Goal: Information Seeking & Learning: Check status

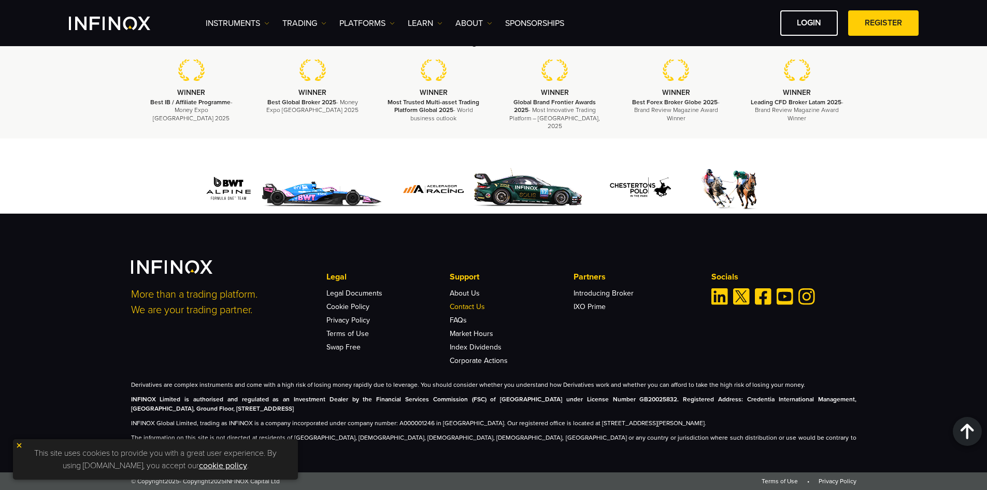
scroll to position [3142, 0]
click at [456, 324] on link "FAQs" at bounding box center [458, 319] width 17 height 9
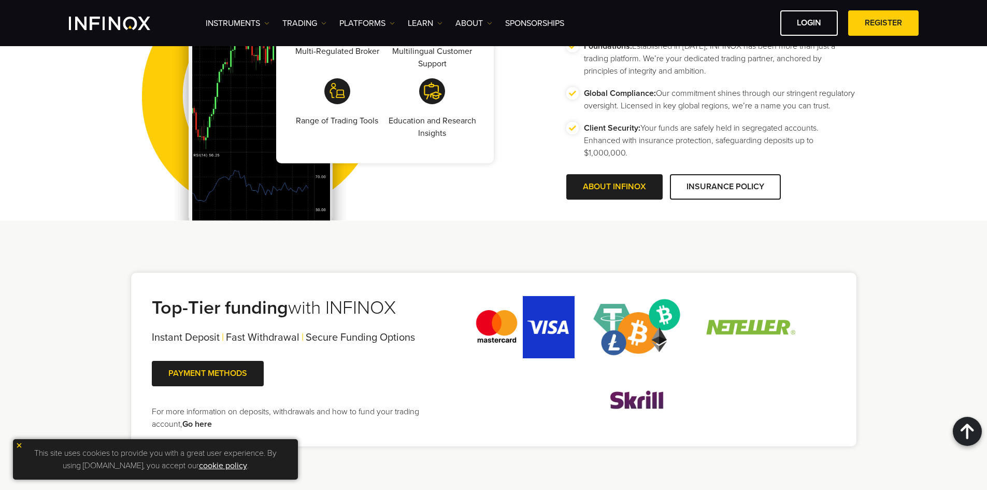
scroll to position [1847, 0]
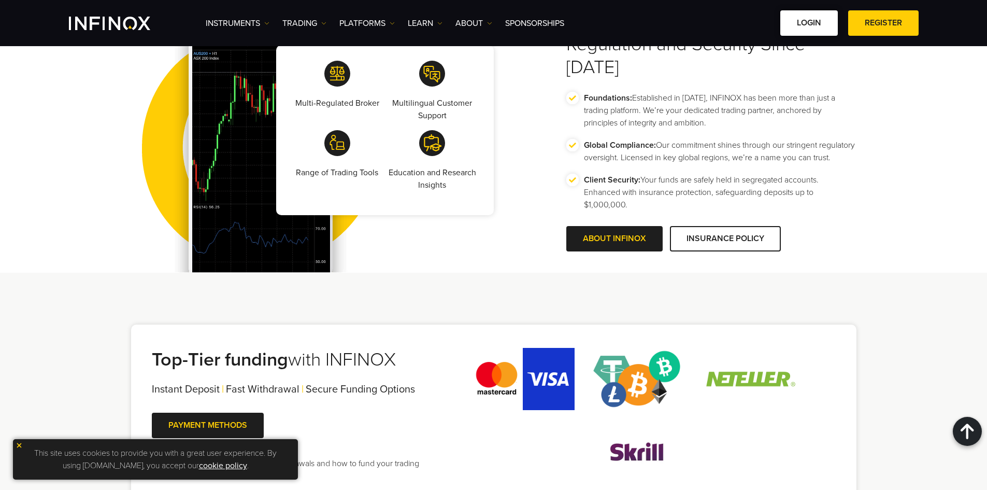
click at [814, 27] on link "LOGIN" at bounding box center [809, 22] width 58 height 25
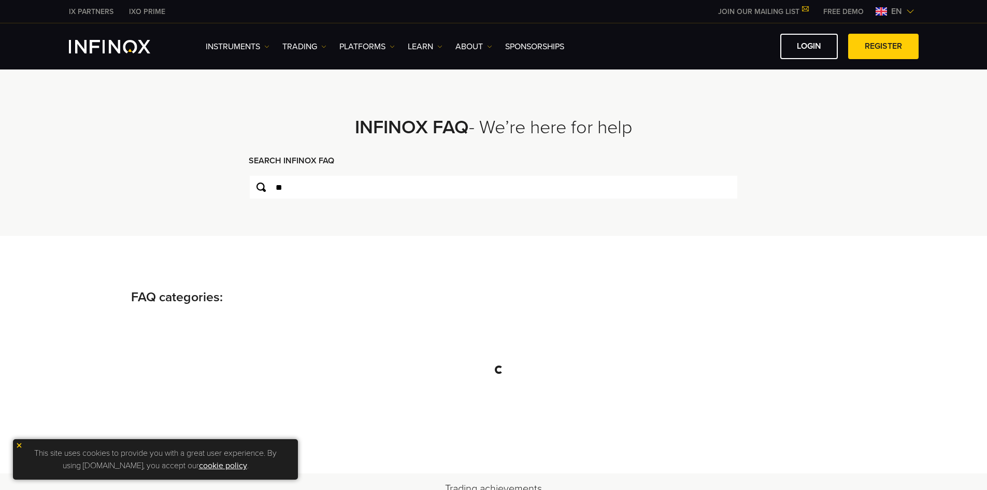
type input "*"
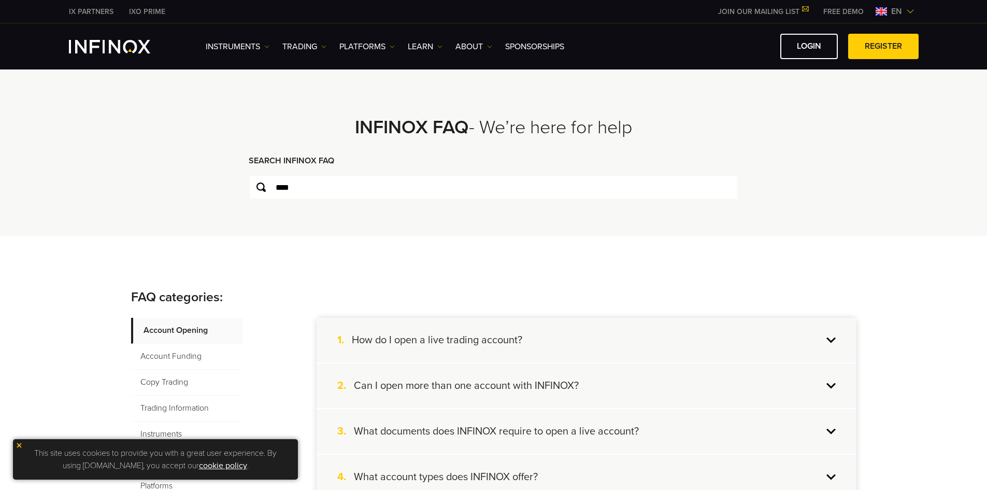
click at [19, 447] on img at bounding box center [19, 444] width 7 height 7
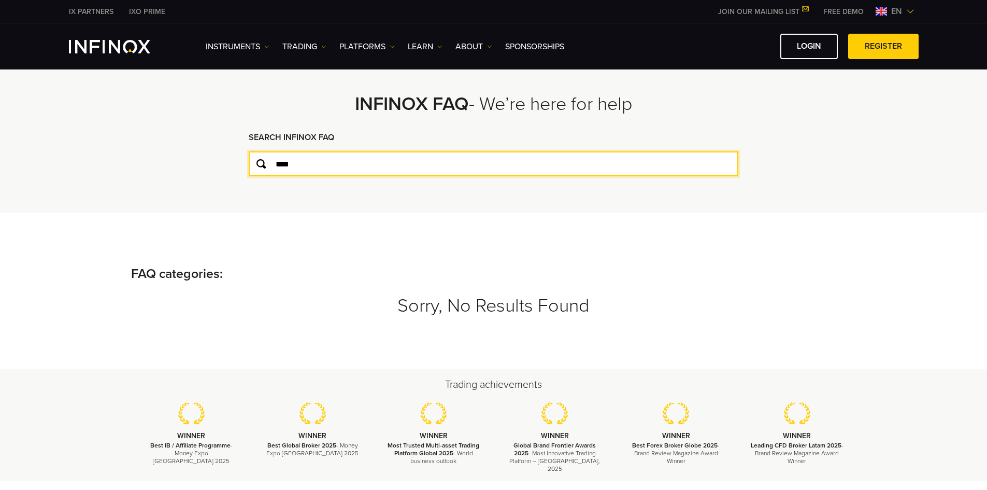
click at [318, 170] on input "****" at bounding box center [494, 163] width 490 height 25
click at [318, 170] on input "******" at bounding box center [494, 163] width 490 height 25
type input "******"
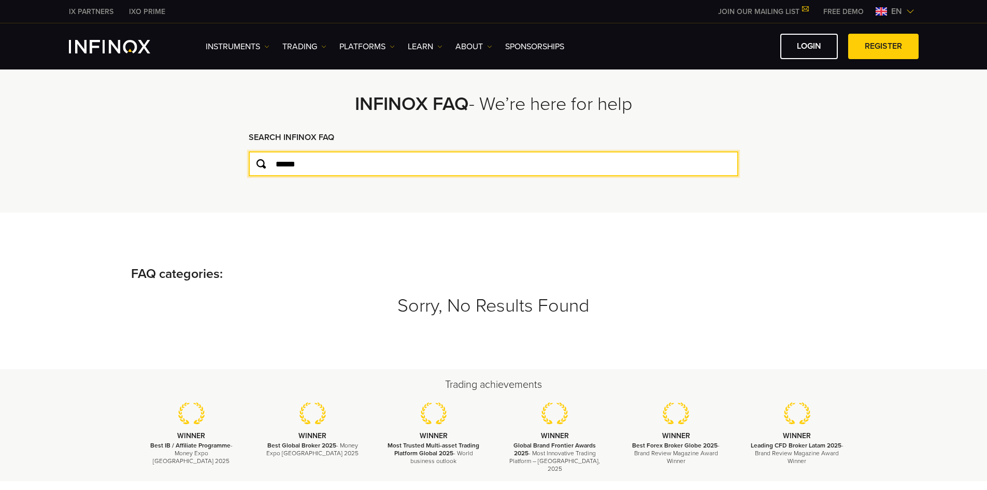
click at [390, 159] on input "******" at bounding box center [494, 163] width 490 height 25
click at [297, 164] on input "******" at bounding box center [494, 163] width 490 height 25
type input "*******"
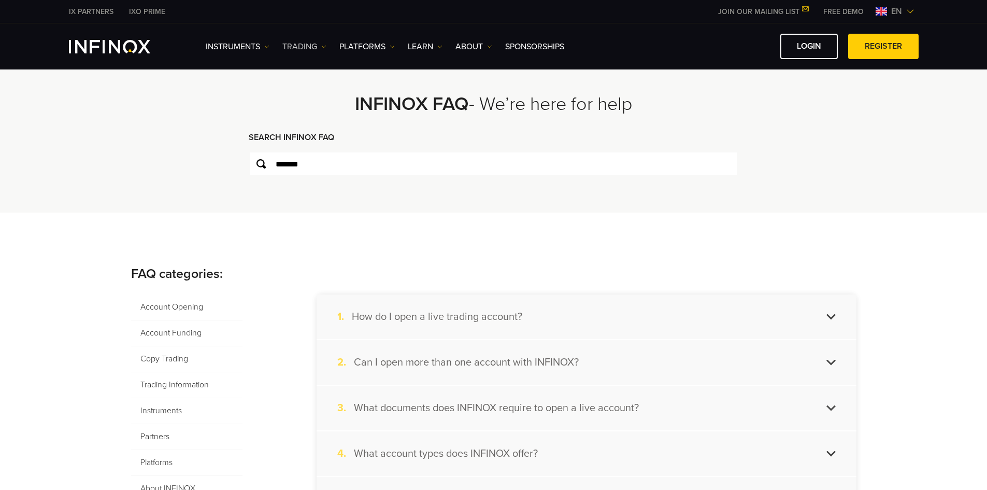
click at [316, 52] on link "TRADING" at bounding box center [304, 46] width 44 height 12
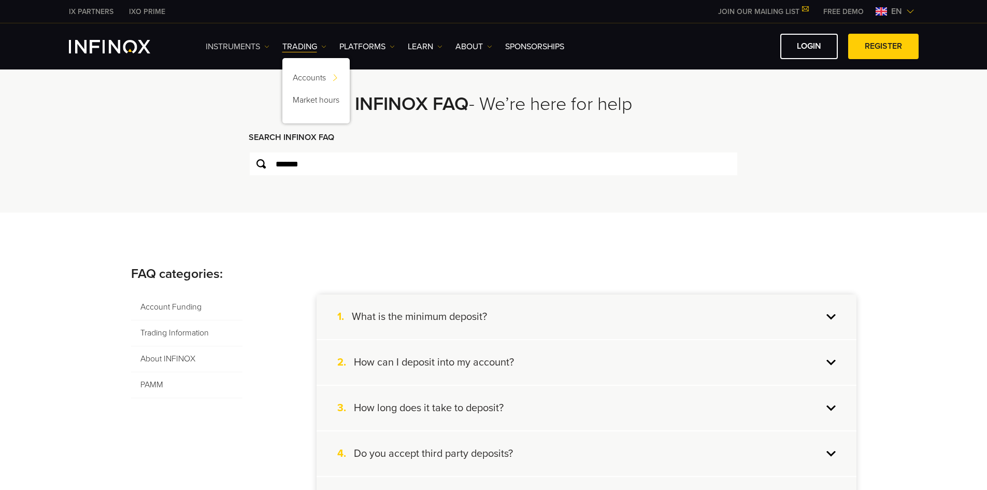
click at [263, 46] on link "Instruments" at bounding box center [238, 46] width 64 height 12
click at [392, 46] on img at bounding box center [392, 46] width 5 height 5
drag, startPoint x: 447, startPoint y: 48, endPoint x: 439, endPoint y: 45, distance: 8.2
click at [447, 48] on ul "Instruments Instruments Product Information TRADING Accounts DEMO" at bounding box center [385, 46] width 358 height 12
click at [438, 45] on img at bounding box center [439, 46] width 5 height 5
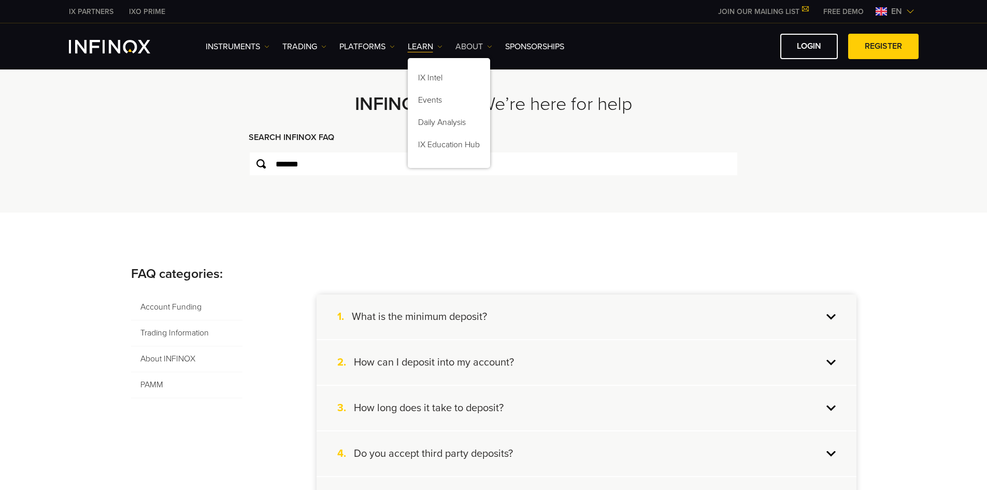
click at [489, 45] on img at bounding box center [489, 46] width 5 height 5
click at [151, 206] on div "**********" at bounding box center [494, 129] width 746 height 166
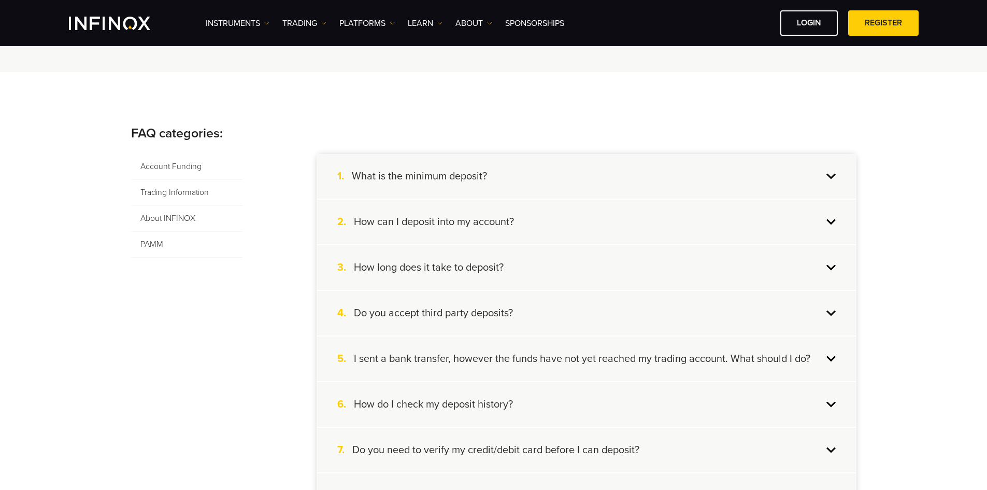
click at [507, 307] on h4 "Do you accept third party deposits?" at bounding box center [433, 312] width 159 height 13
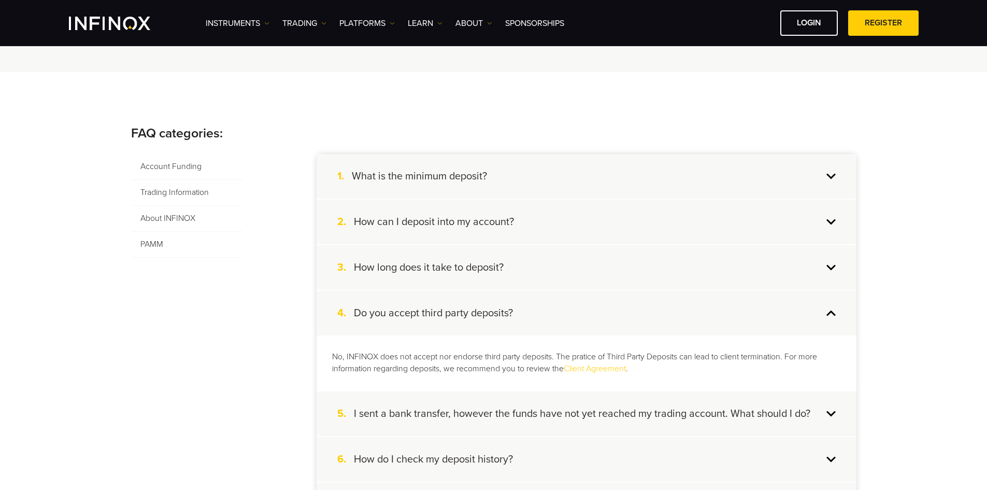
click at [516, 272] on div "3. How long does it take to deposit?" at bounding box center [587, 267] width 540 height 45
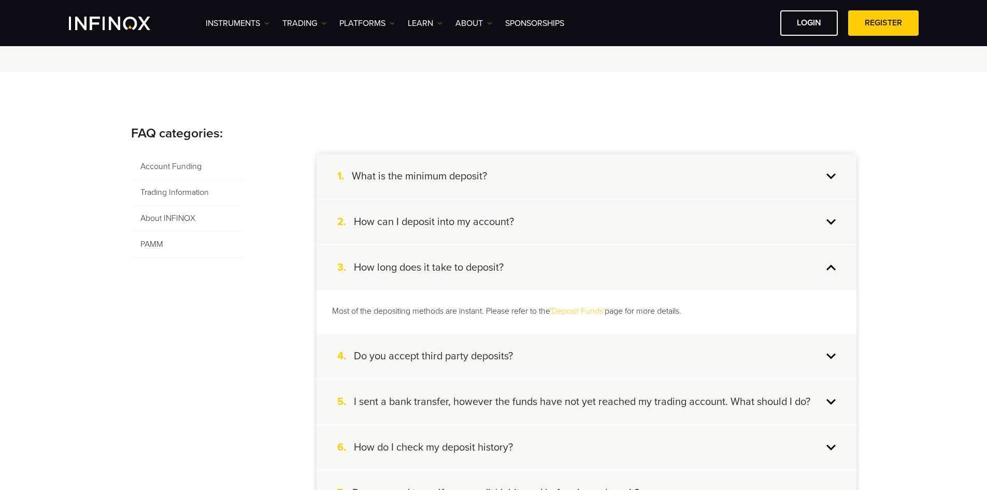
click at [519, 239] on div "2. How can I deposit into my account?" at bounding box center [587, 221] width 540 height 45
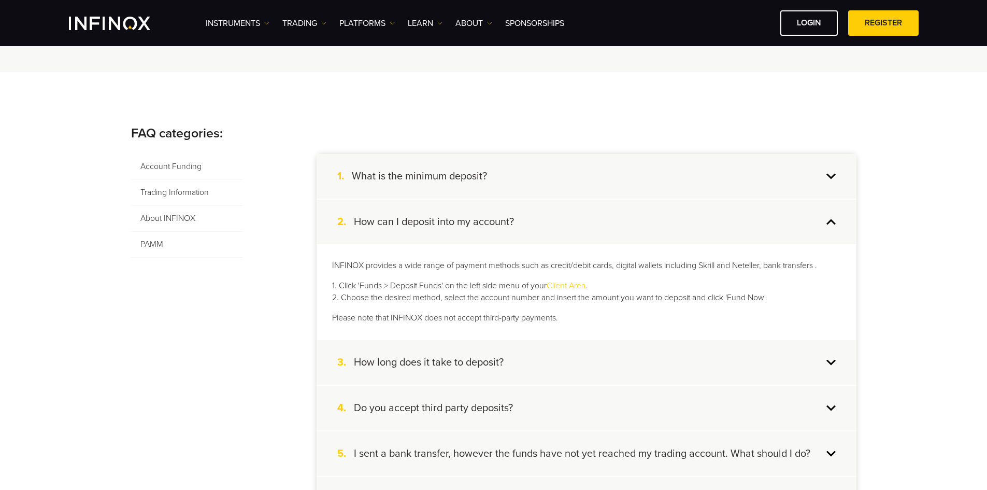
click at [526, 191] on div "1. What is the minimum deposit?" at bounding box center [587, 176] width 540 height 45
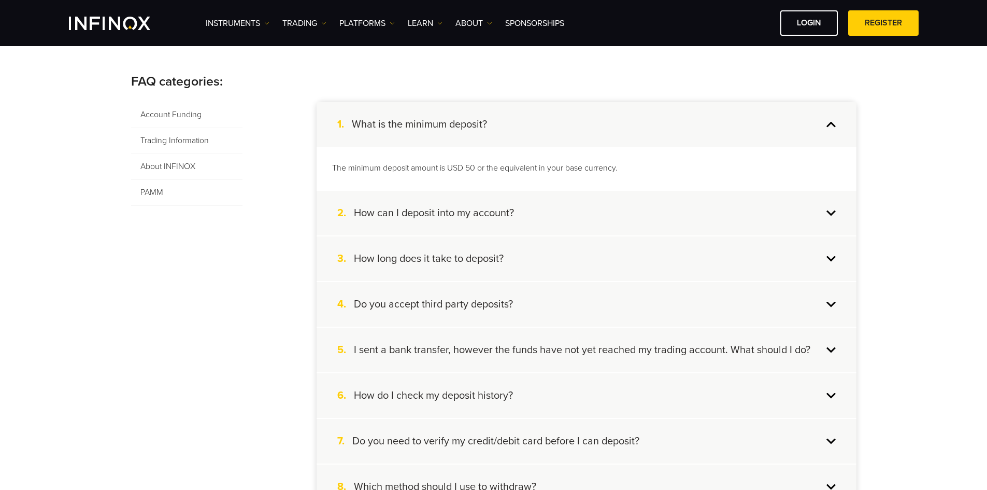
scroll to position [259, 0]
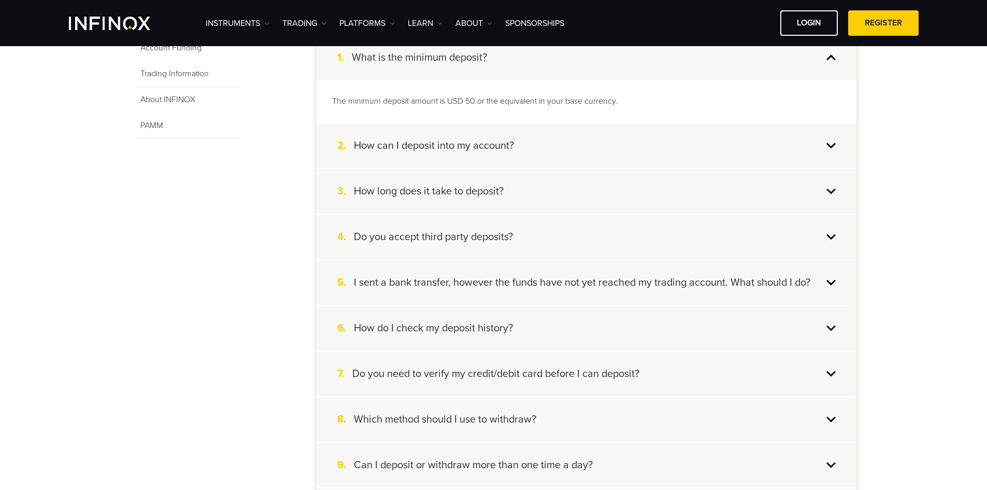
click at [561, 125] on div "2. How can I deposit into my account?" at bounding box center [587, 145] width 540 height 45
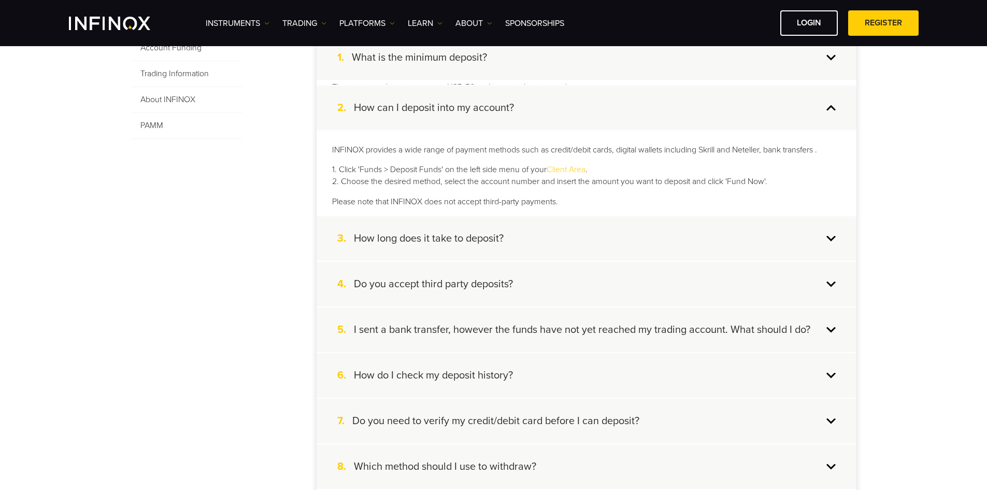
click at [556, 95] on div "2. How can I deposit into my account?" at bounding box center [587, 107] width 540 height 45
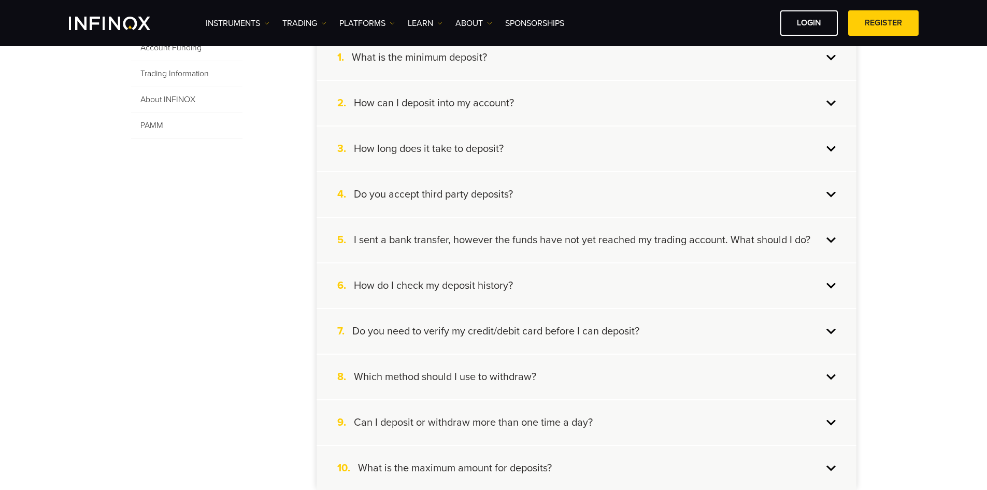
click at [557, 67] on div "1. What is the minimum deposit?" at bounding box center [587, 57] width 540 height 45
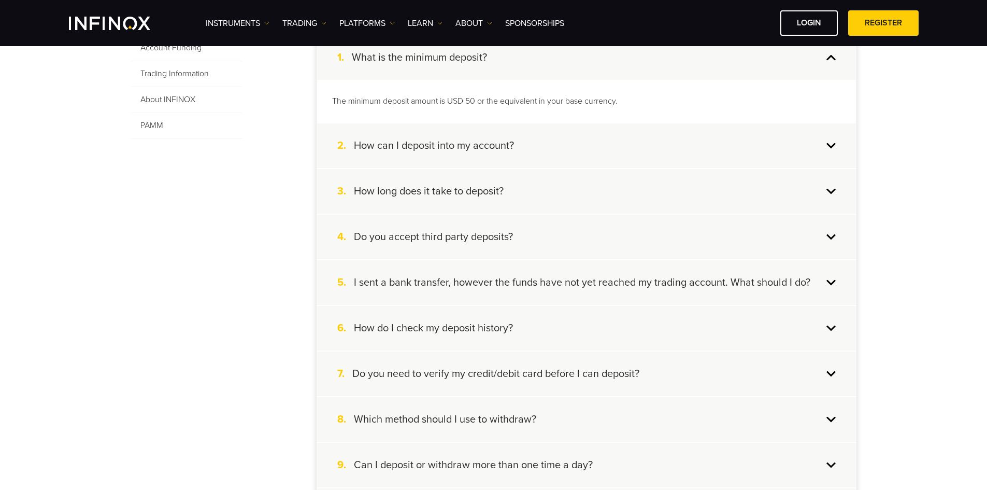
click at [539, 100] on p "The minimum deposit amount is USD 50 or the equivalent in your base currency." at bounding box center [586, 101] width 509 height 12
copy ul "The minimum deposit amount is USD 50 or the equivalent in your base currency."
click at [516, 129] on div "2. How can I deposit into my account?" at bounding box center [587, 145] width 540 height 45
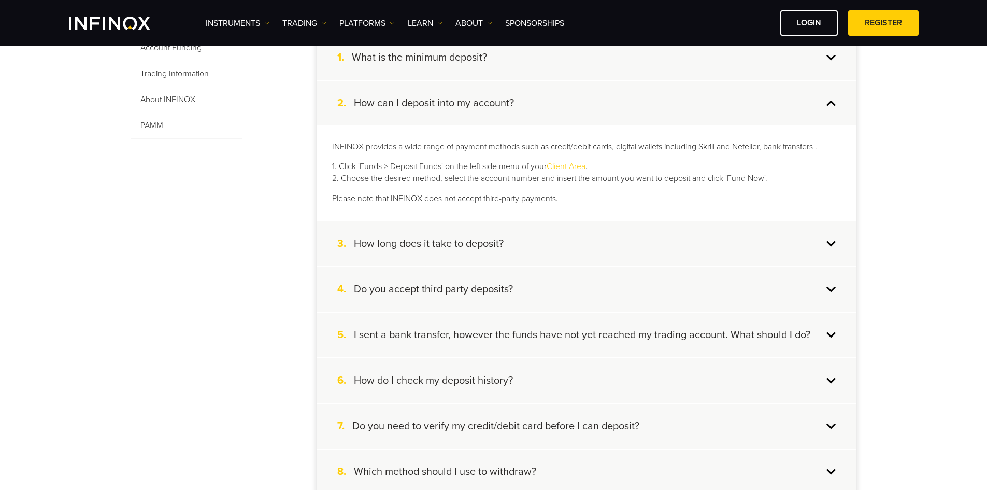
click at [437, 141] on p "INFINOX provides a wide range of payment methods such as credit/debit cards, di…" at bounding box center [586, 147] width 509 height 12
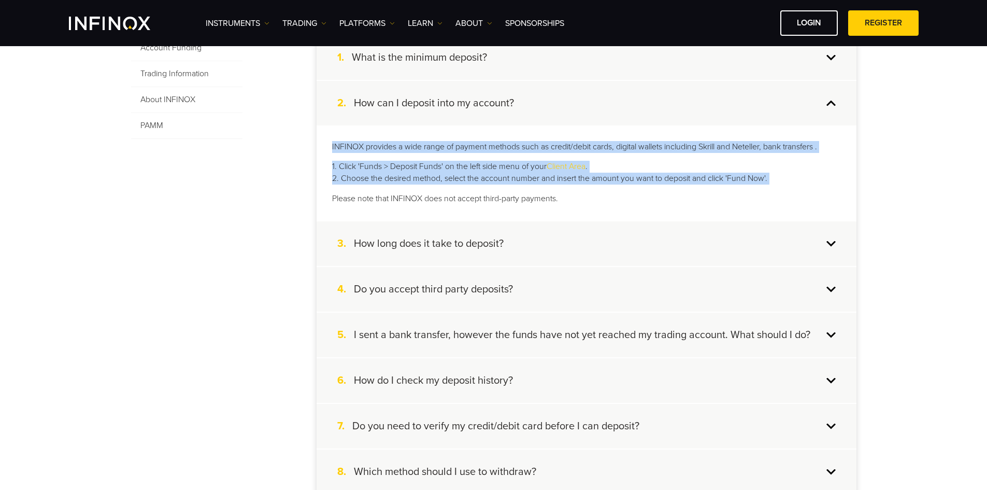
drag, startPoint x: 437, startPoint y: 140, endPoint x: 428, endPoint y: 178, distance: 38.3
click at [428, 178] on div "INFINOX provides a wide range of payment methods such as credit/debit cards, di…" at bounding box center [587, 172] width 540 height 95
click at [428, 178] on p "1. Click 'Funds > Deposit Funds' on the left side menu of your Client Area . 2.…" at bounding box center [586, 173] width 509 height 24
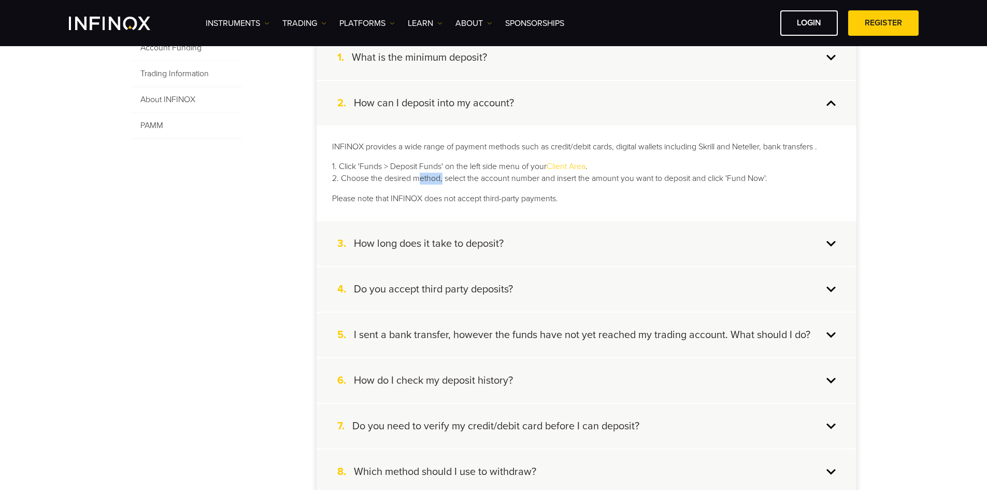
click at [428, 178] on p "1. Click 'Funds > Deposit Funds' on the left side menu of your Client Area . 2.…" at bounding box center [586, 173] width 509 height 24
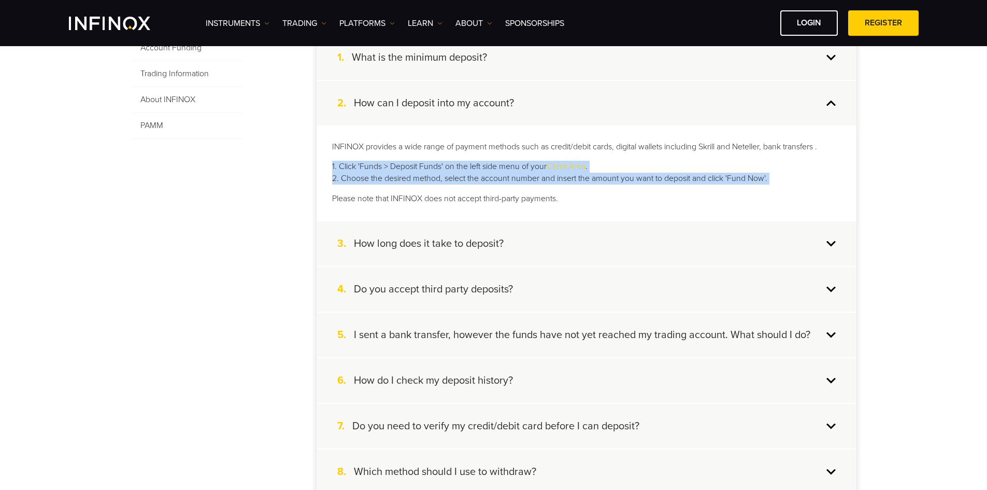
drag, startPoint x: 428, startPoint y: 178, endPoint x: 432, endPoint y: 157, distance: 20.6
click at [432, 157] on div "INFINOX provides a wide range of payment methods such as credit/debit cards, di…" at bounding box center [587, 172] width 540 height 95
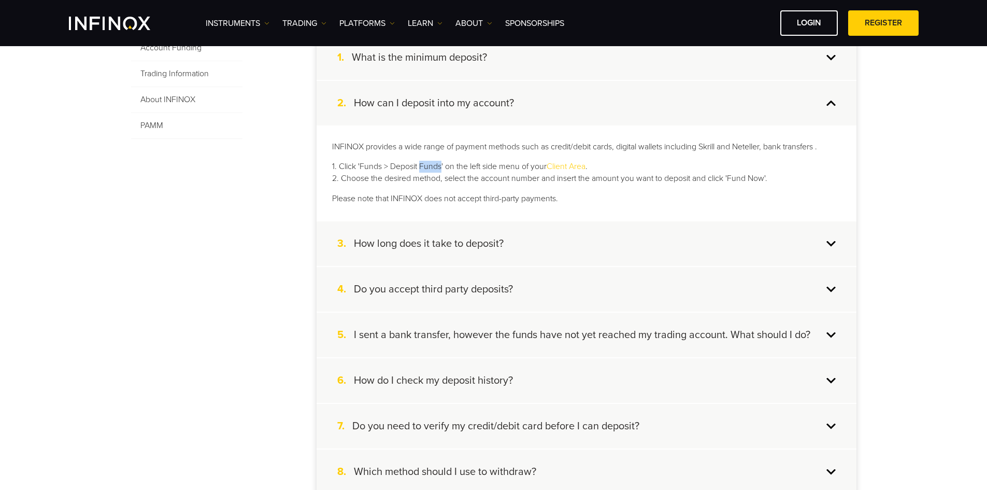
click at [432, 157] on div "INFINOX provides a wide range of payment methods such as credit/debit cards, di…" at bounding box center [587, 172] width 540 height 95
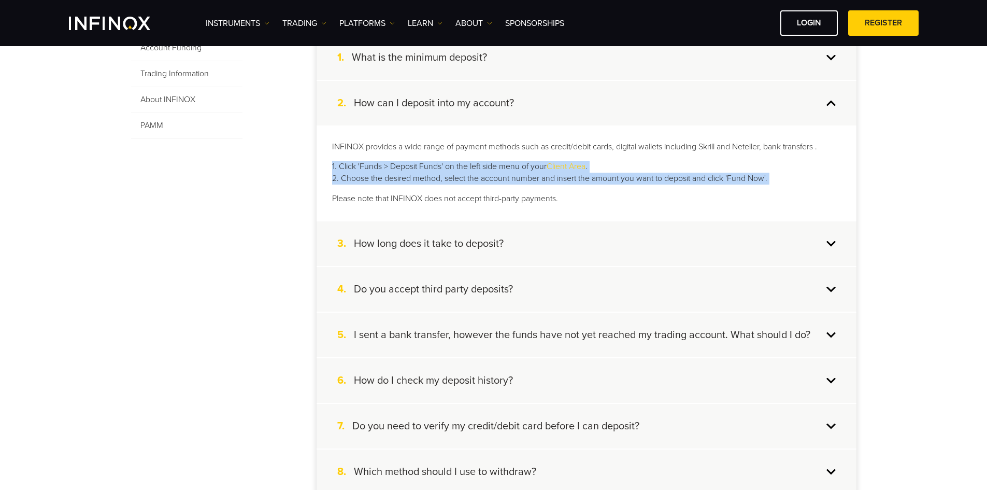
drag, startPoint x: 432, startPoint y: 157, endPoint x: 432, endPoint y: 175, distance: 17.6
click at [432, 175] on div "INFINOX provides a wide range of payment methods such as credit/debit cards, di…" at bounding box center [587, 172] width 540 height 95
click at [432, 175] on p "1. Click 'Funds > Deposit Funds' on the left side menu of your Client Area . 2.…" at bounding box center [586, 173] width 509 height 24
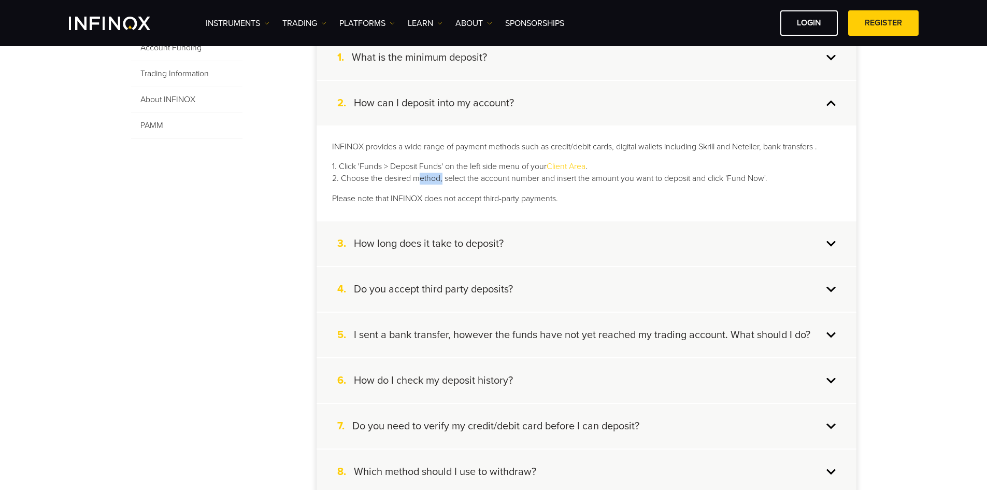
click at [432, 175] on p "1. Click 'Funds > Deposit Funds' on the left side menu of your Client Area . 2.…" at bounding box center [586, 173] width 509 height 24
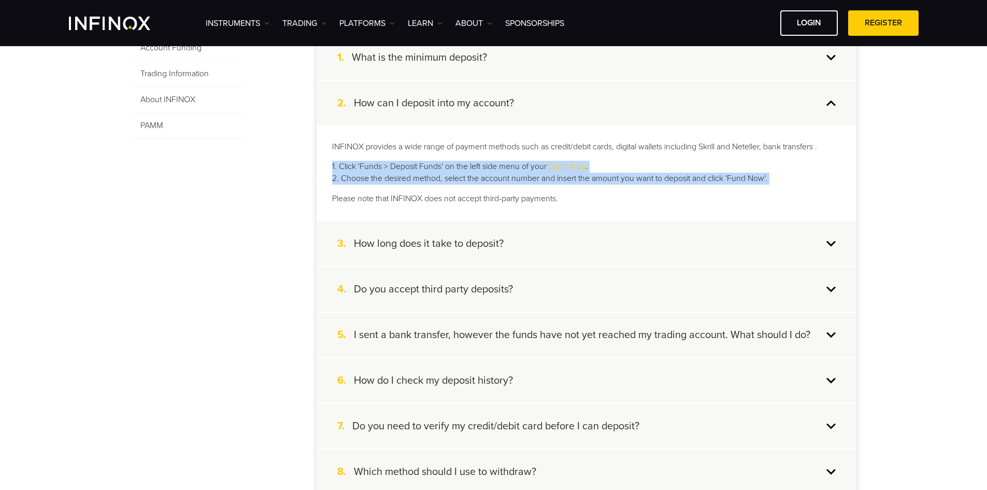
drag, startPoint x: 432, startPoint y: 175, endPoint x: 433, endPoint y: 156, distance: 19.2
click at [433, 156] on div "INFINOX provides a wide range of payment methods such as credit/debit cards, di…" at bounding box center [587, 172] width 540 height 95
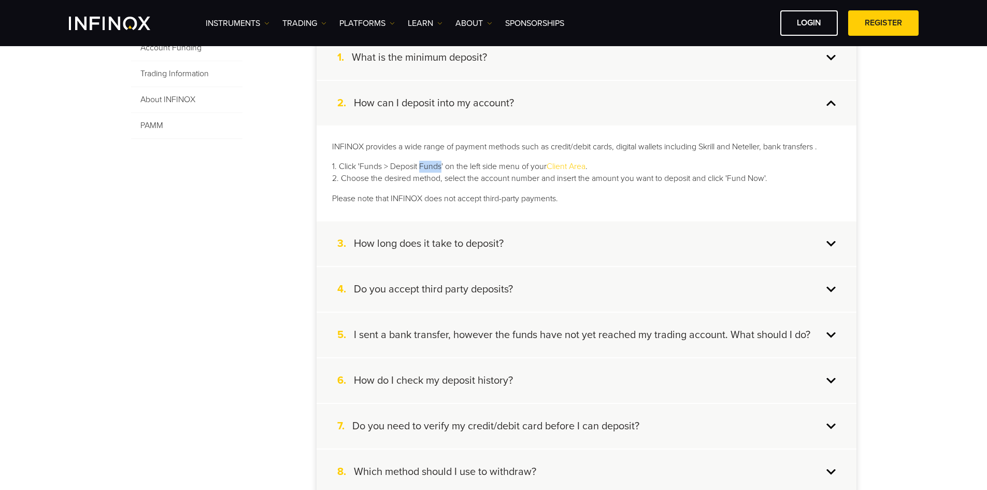
click at [433, 156] on div "INFINOX provides a wide range of payment methods such as credit/debit cards, di…" at bounding box center [587, 172] width 540 height 95
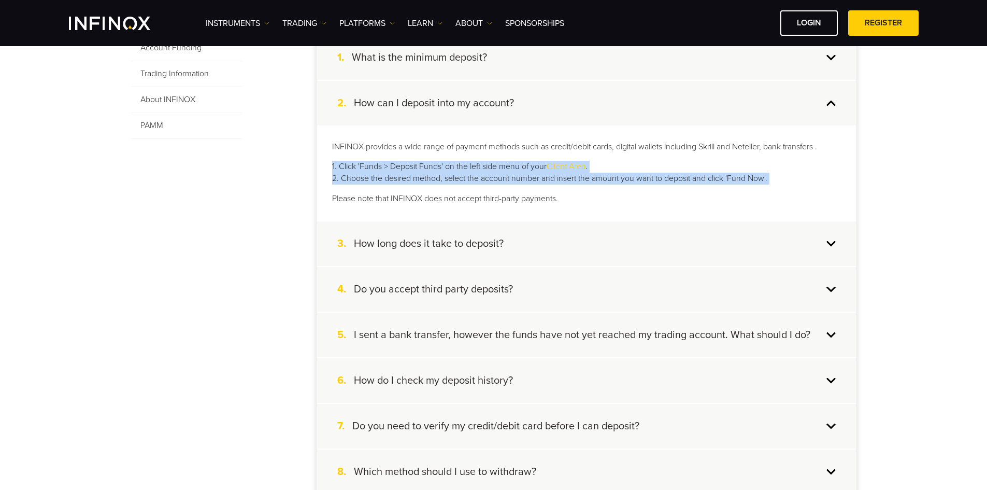
drag, startPoint x: 433, startPoint y: 156, endPoint x: 433, endPoint y: 176, distance: 19.7
click at [433, 176] on div "INFINOX provides a wide range of payment methods such as credit/debit cards, di…" at bounding box center [587, 172] width 540 height 95
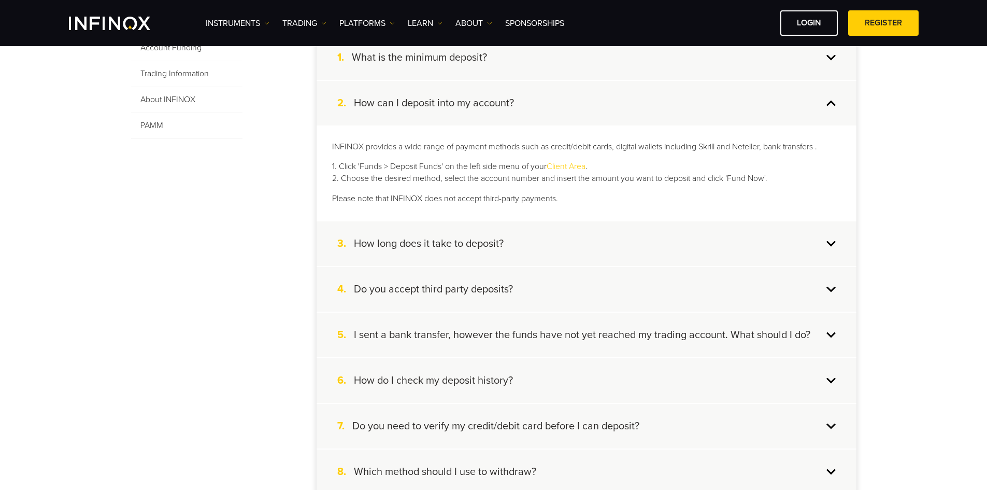
click at [432, 141] on p "INFINOX provides a wide range of payment methods such as credit/debit cards, di…" at bounding box center [586, 147] width 509 height 12
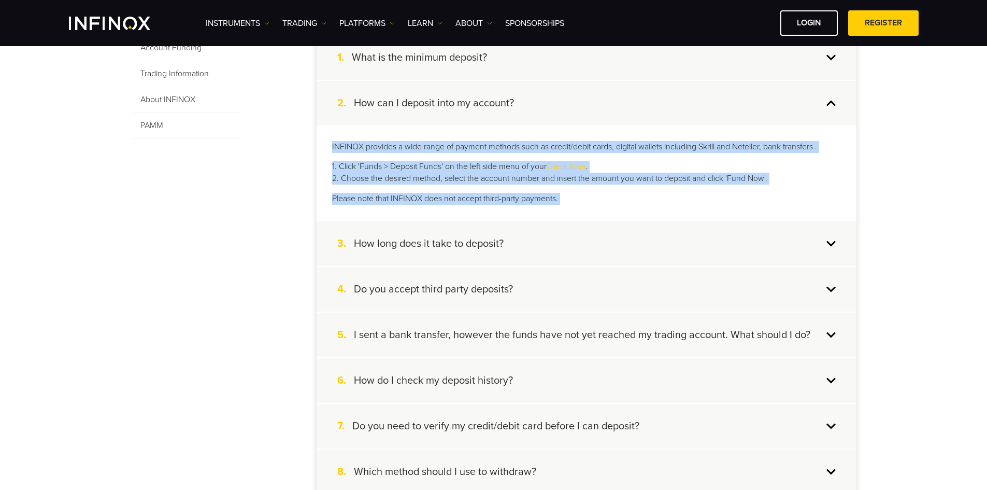
drag, startPoint x: 432, startPoint y: 140, endPoint x: 437, endPoint y: 201, distance: 60.8
click at [437, 201] on div "INFINOX provides a wide range of payment methods such as credit/debit cards, di…" at bounding box center [587, 172] width 540 height 95
copy ul "INFINOX provides a wide range of payment methods such as credit/debit cards, di…"
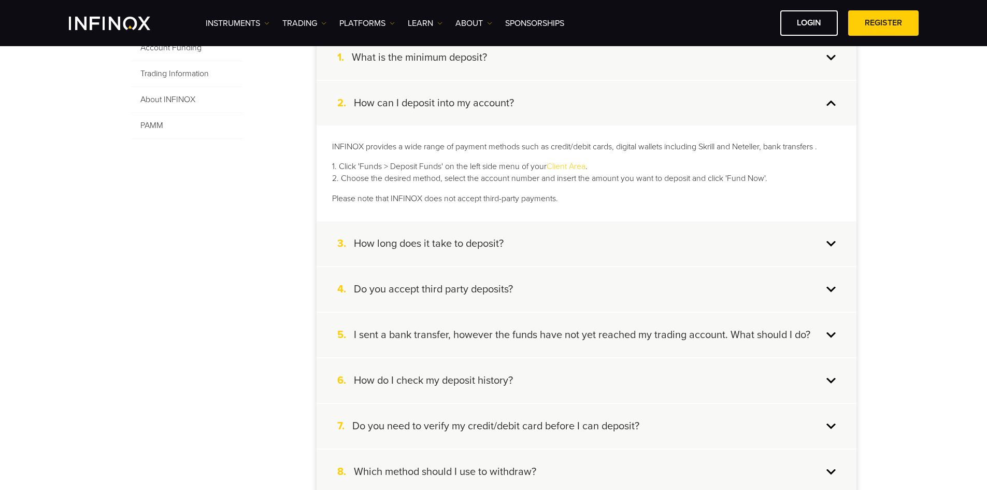
click at [479, 268] on div "4. Do you accept third party deposits?" at bounding box center [587, 289] width 540 height 45
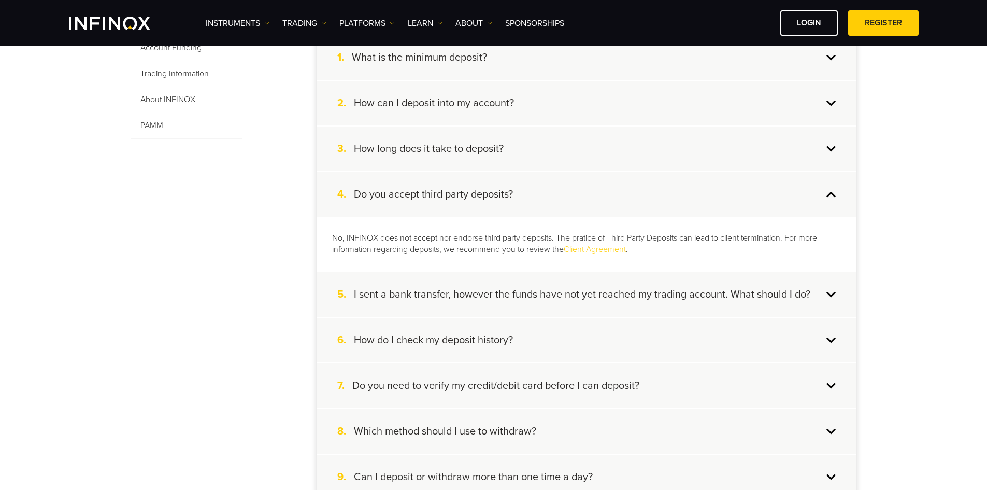
click at [499, 147] on h4 "How long does it take to deposit?" at bounding box center [429, 148] width 150 height 13
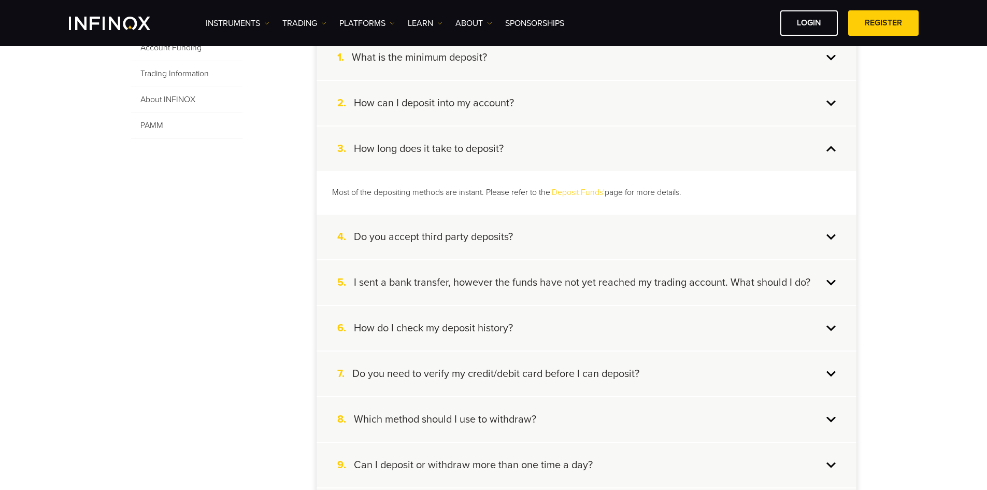
click at [446, 184] on div "Most of the depositing methods are instant. Please refer to the 'Deposit Funds'…" at bounding box center [587, 192] width 540 height 43
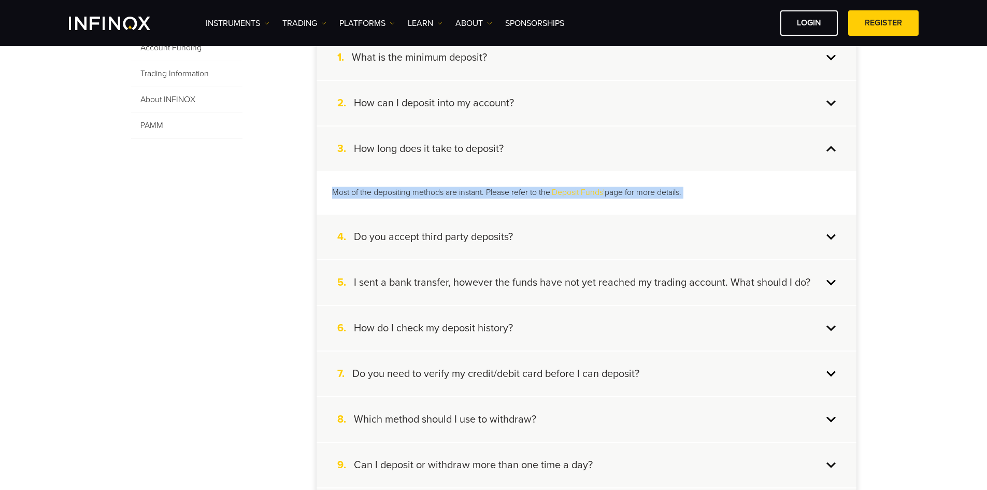
click at [446, 184] on div "Most of the depositing methods are instant. Please refer to the 'Deposit Funds'…" at bounding box center [587, 192] width 540 height 43
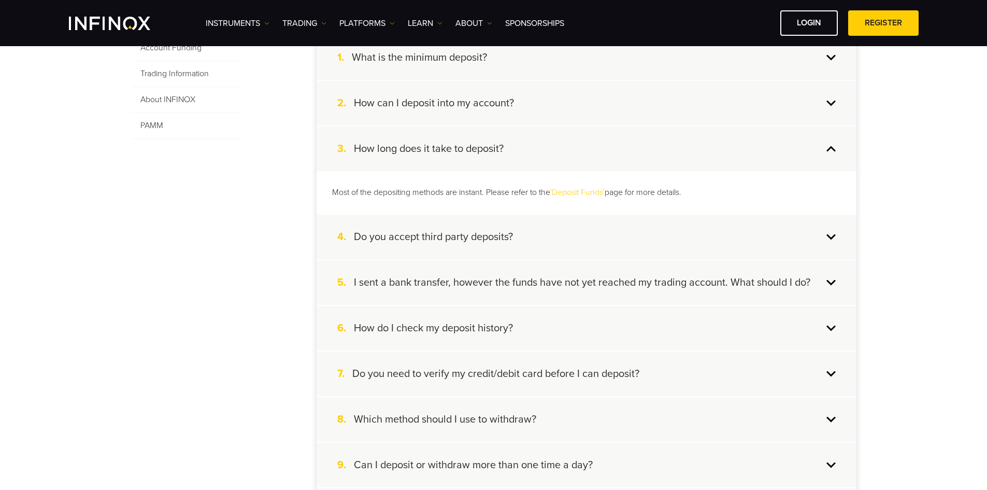
click at [428, 236] on h4 "Do you accept third party deposits?" at bounding box center [433, 236] width 159 height 13
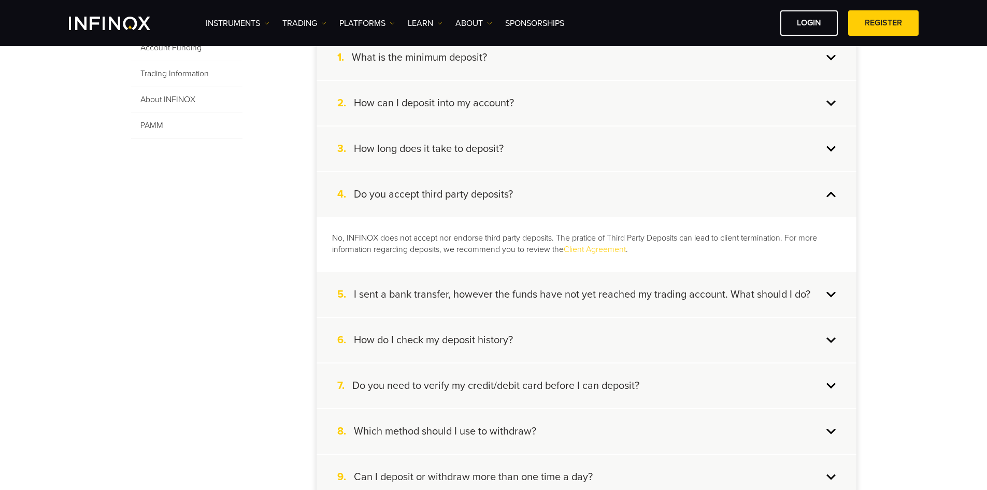
click at [441, 238] on p "No, INFINOX does not accept nor endorse third party deposits. The pratice of Th…" at bounding box center [586, 244] width 509 height 24
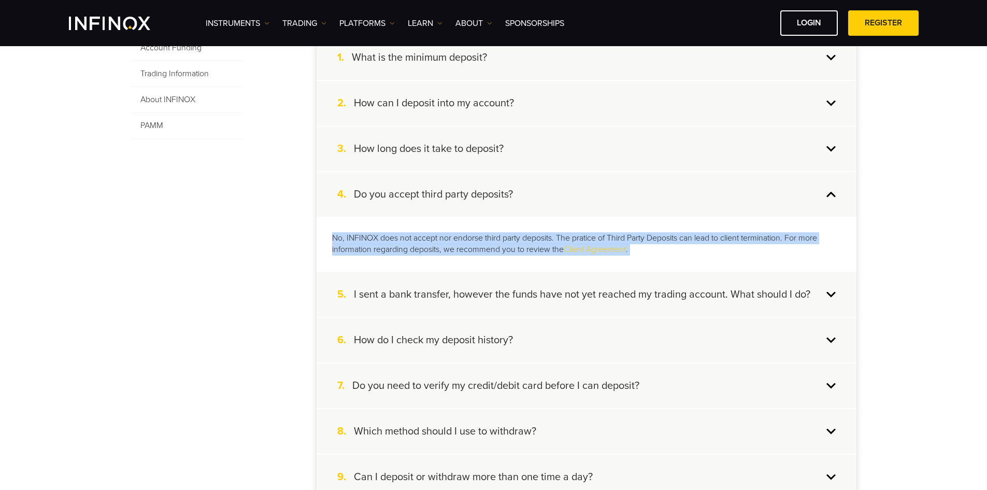
drag, startPoint x: 441, startPoint y: 238, endPoint x: 429, endPoint y: 274, distance: 37.8
click at [439, 259] on div "No, INFINOX does not accept nor endorse third party deposits. The pratice of Th…" at bounding box center [587, 244] width 540 height 55
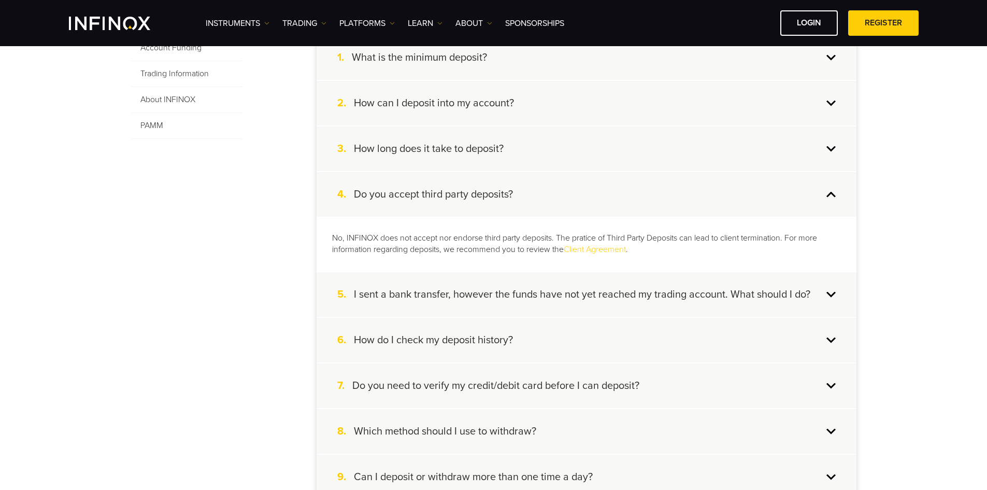
click at [423, 279] on div "5. I sent a bank transfer, however the funds have not yet reached my trading ac…" at bounding box center [587, 294] width 540 height 45
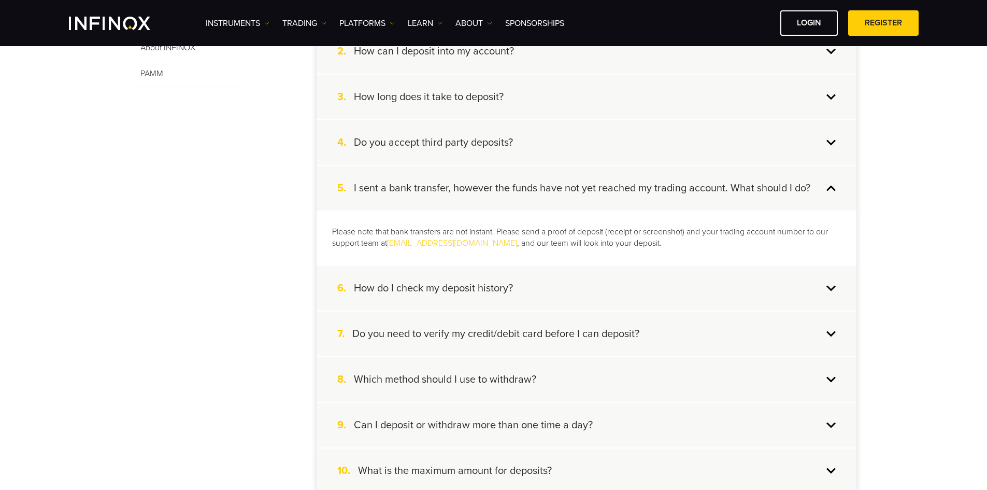
click at [442, 303] on div "6. How do I check my deposit history?" at bounding box center [587, 288] width 540 height 45
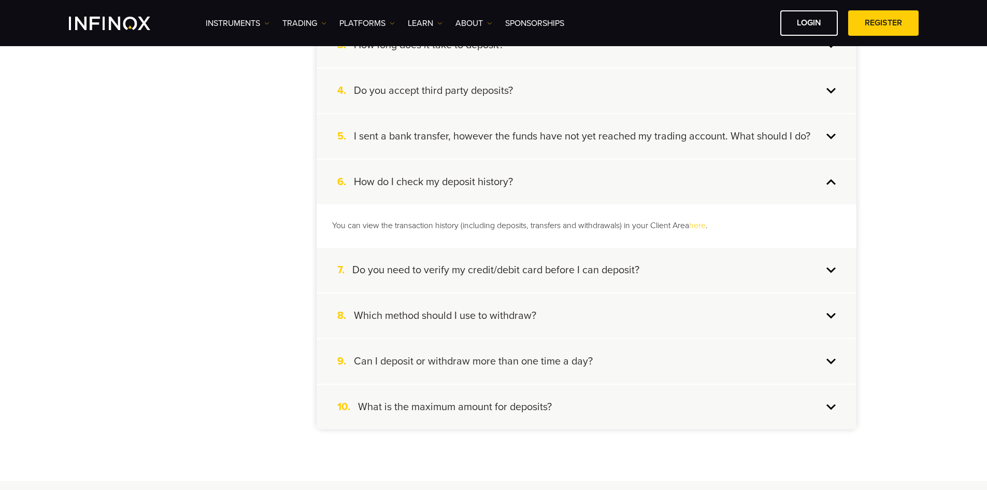
click at [457, 278] on div "7. Do you need to verify my credit/debit card before I can deposit?" at bounding box center [587, 270] width 540 height 45
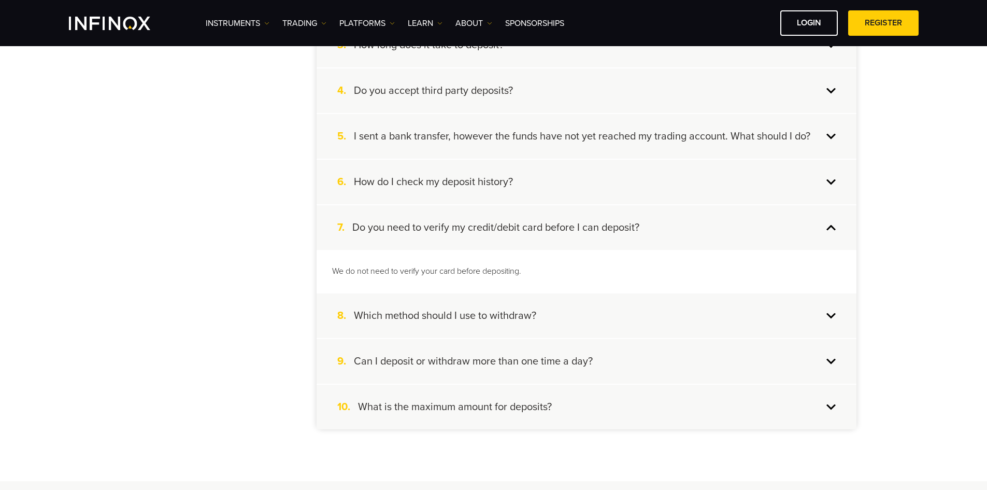
scroll to position [414, 0]
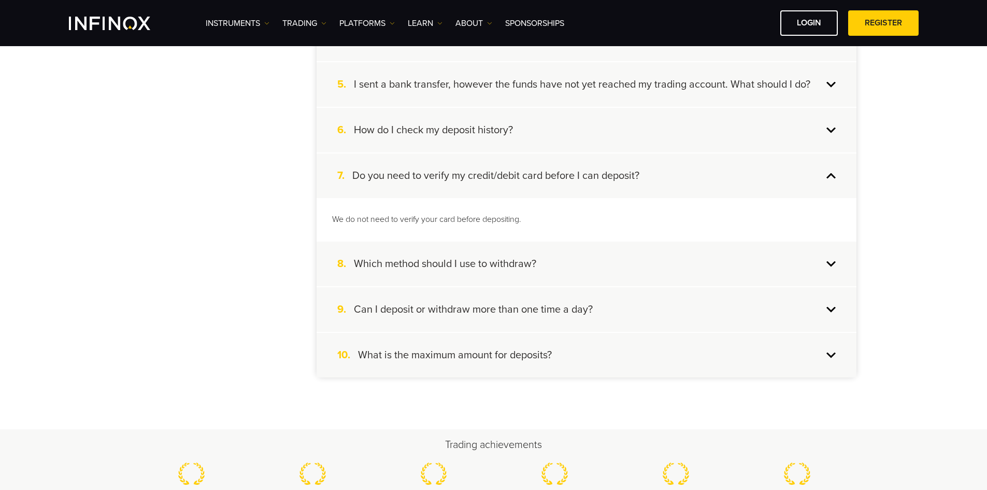
click at [458, 262] on h4 "Which method should I use to withdraw?" at bounding box center [445, 263] width 182 height 13
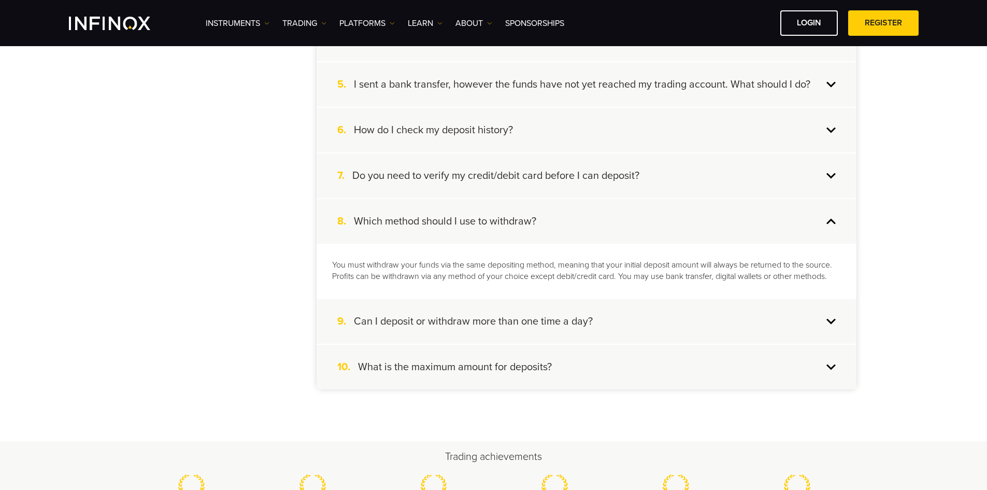
click at [453, 324] on h4 "Can I deposit or withdraw more than one time a day?" at bounding box center [473, 320] width 239 height 13
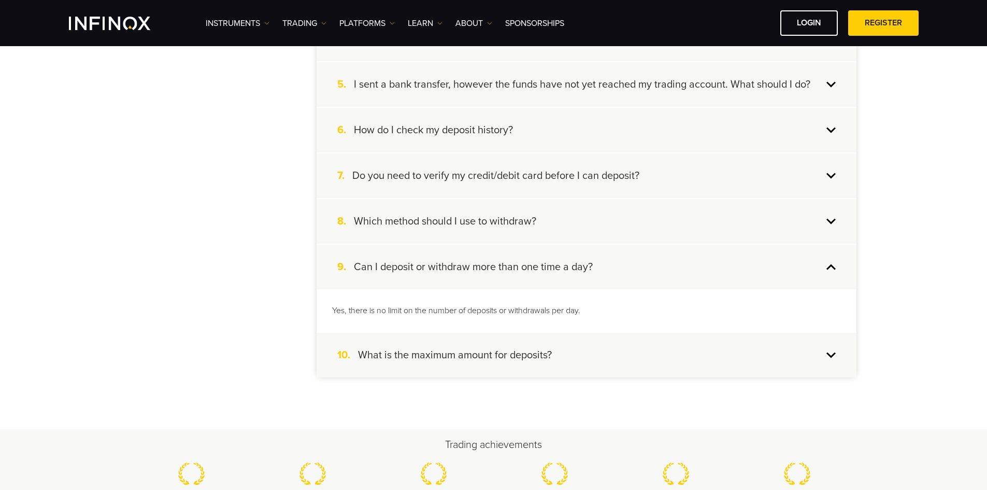
scroll to position [466, 0]
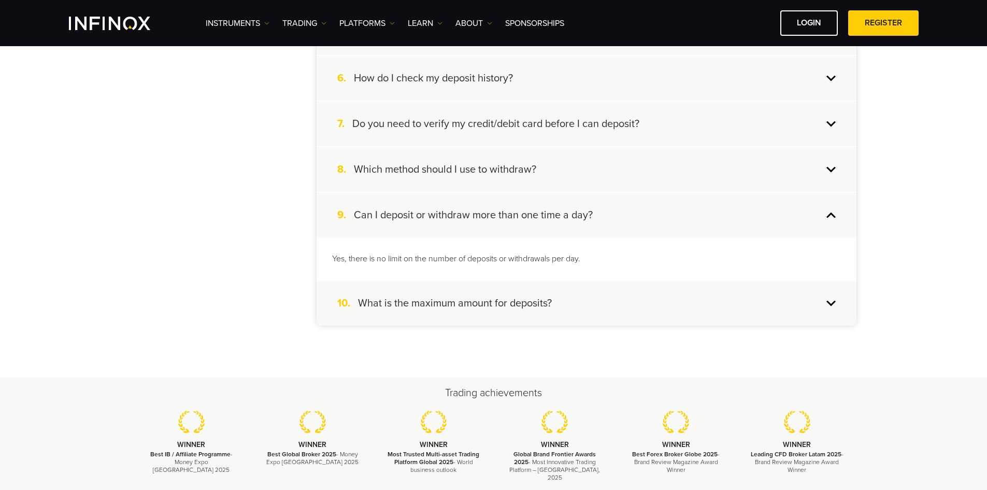
click at [451, 305] on h4 "What is the maximum amount for deposits?" at bounding box center [455, 302] width 194 height 13
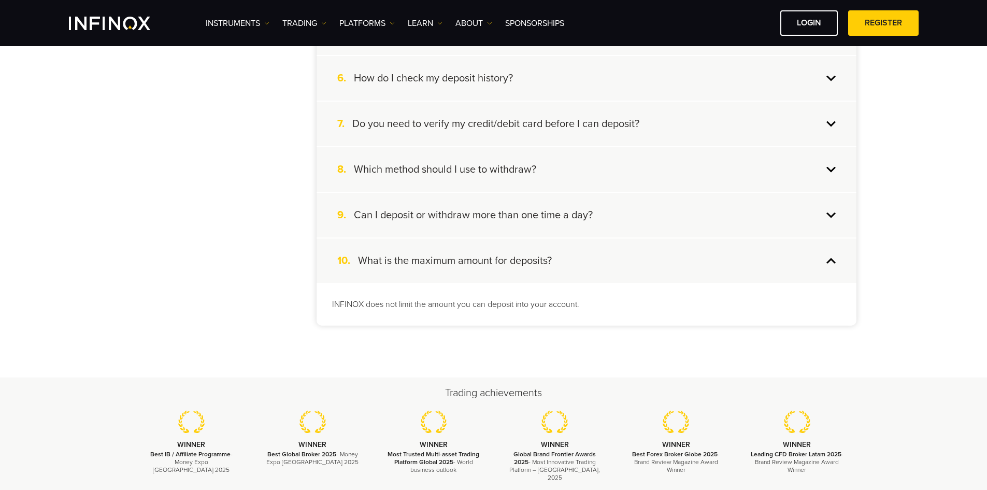
scroll to position [414, 0]
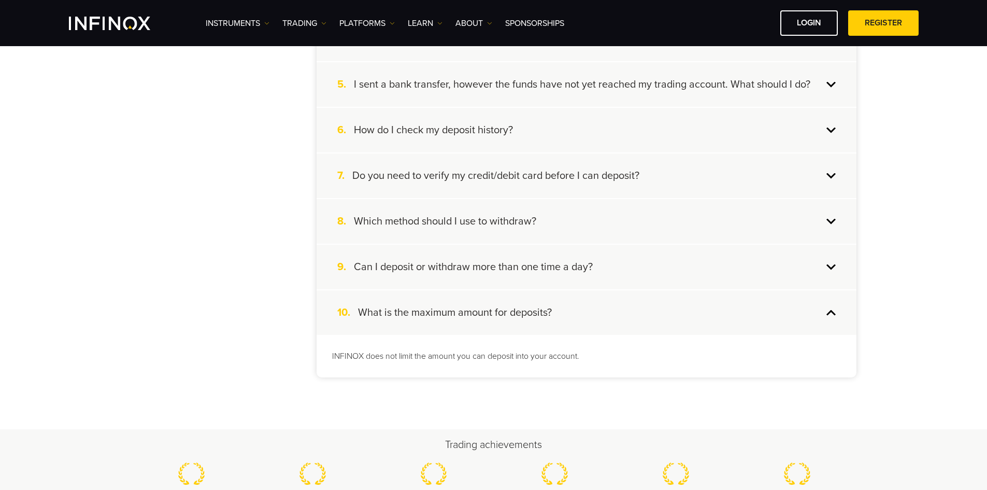
click at [454, 283] on div "9. Can I deposit or withdraw more than one time a day?" at bounding box center [587, 267] width 540 height 45
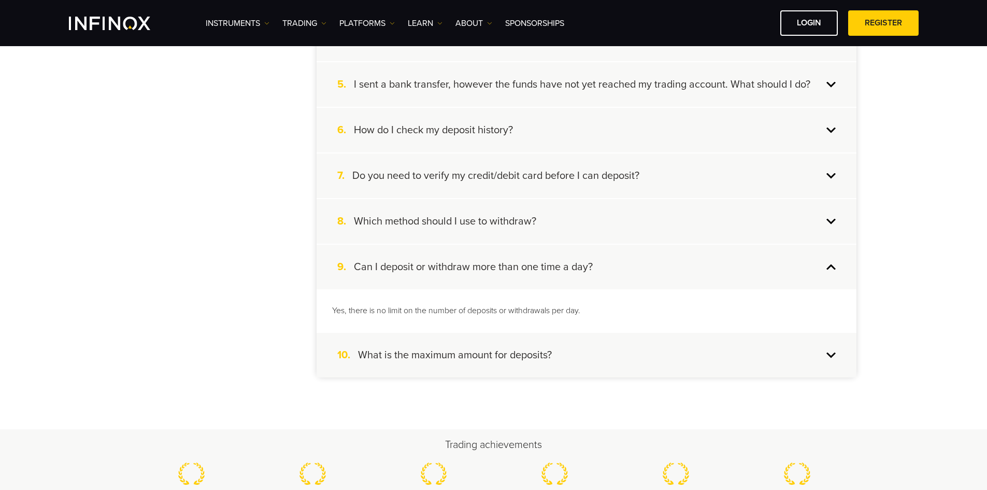
scroll to position [52, 0]
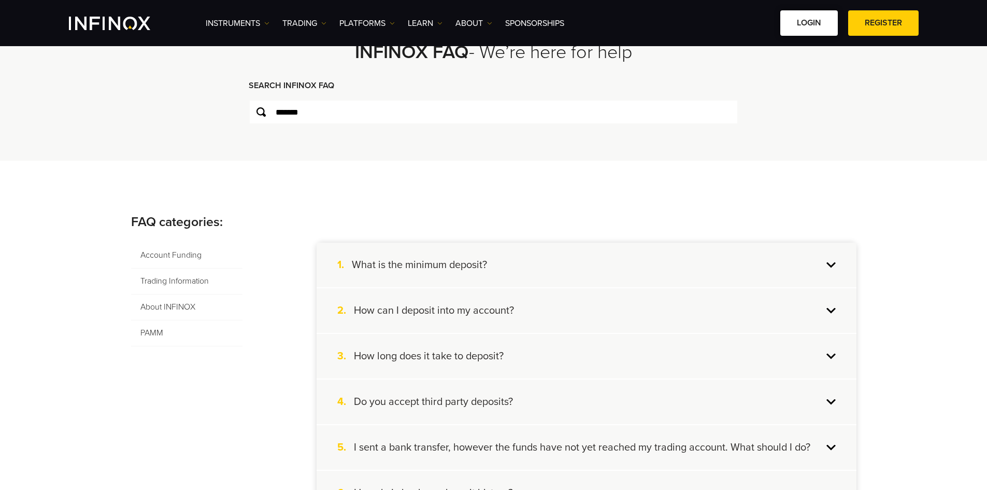
click at [811, 21] on link "LOGIN" at bounding box center [809, 22] width 58 height 25
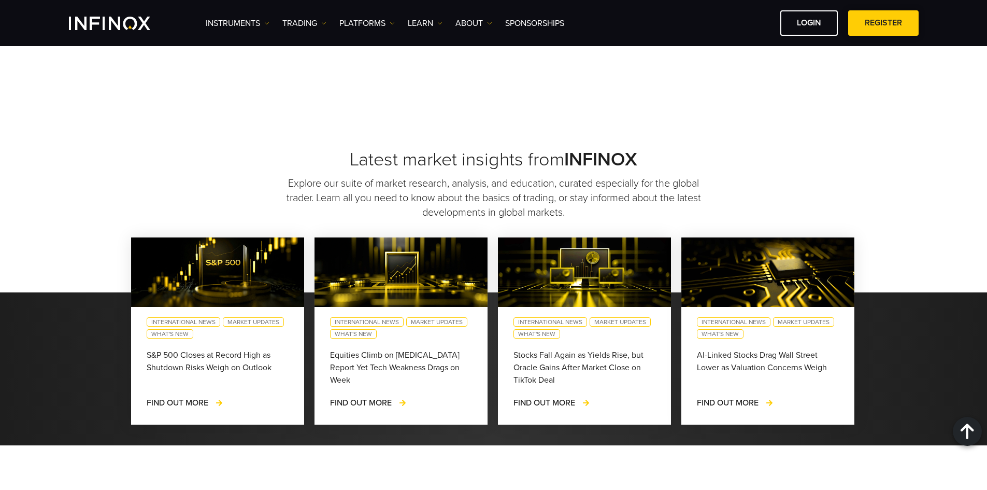
scroll to position [1588, 0]
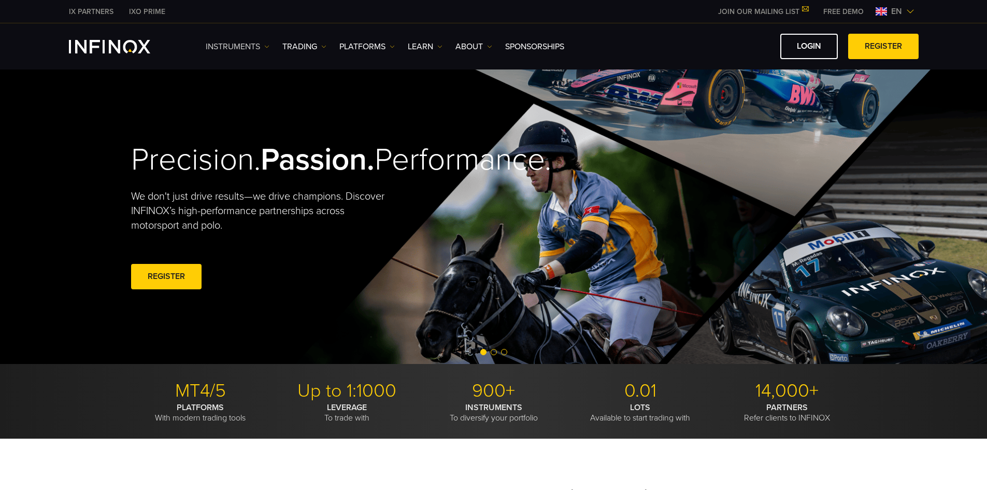
click at [268, 48] on img at bounding box center [266, 46] width 5 height 5
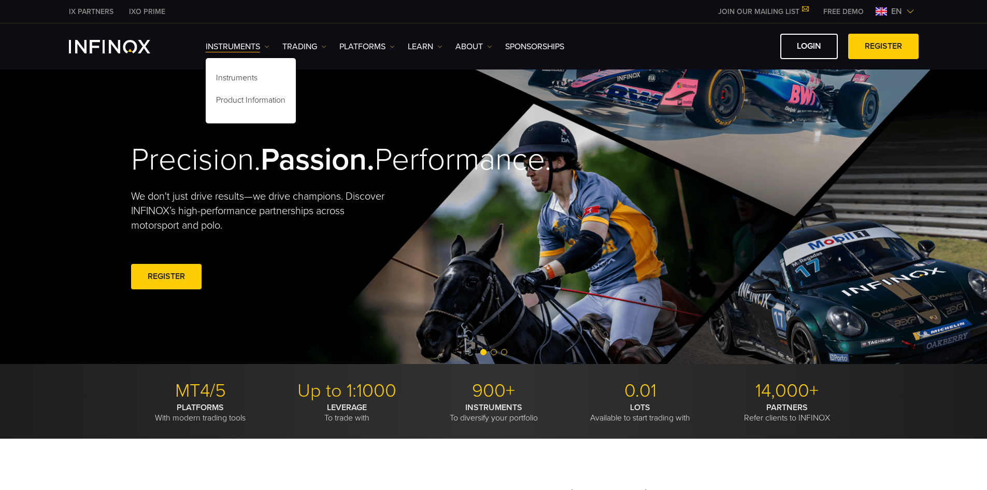
click at [435, 125] on div "Precision. Passion. Performance. We don't just drive results—we drive champions…" at bounding box center [294, 216] width 326 height 183
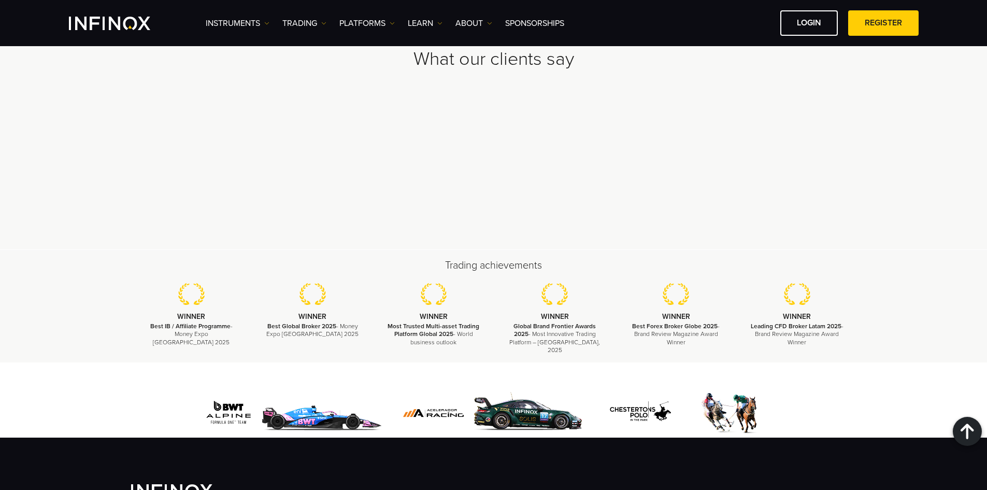
scroll to position [3183, 0]
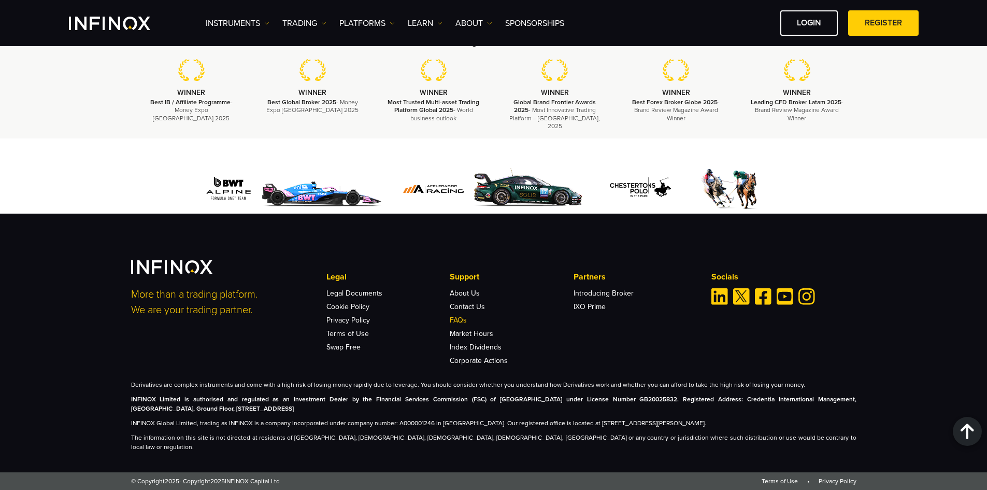
click at [458, 324] on link "FAQs" at bounding box center [458, 319] width 17 height 9
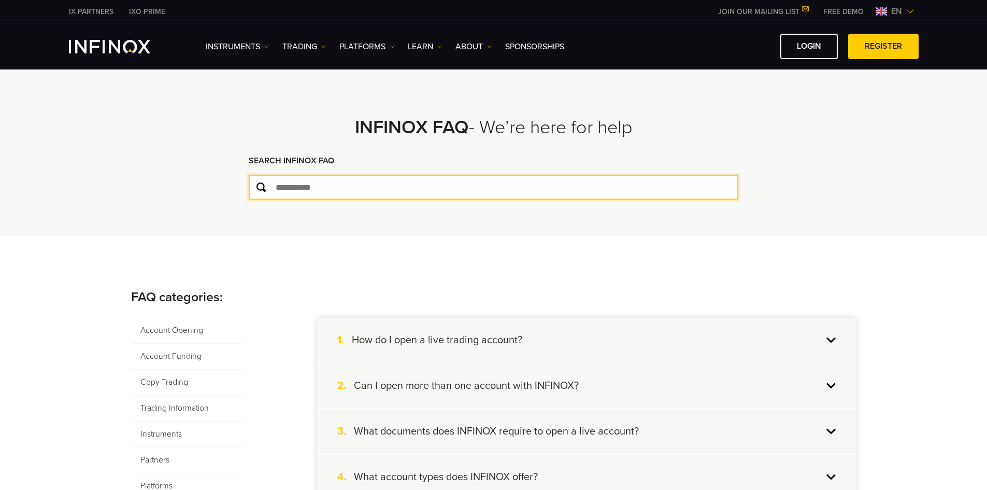
type input "*******"
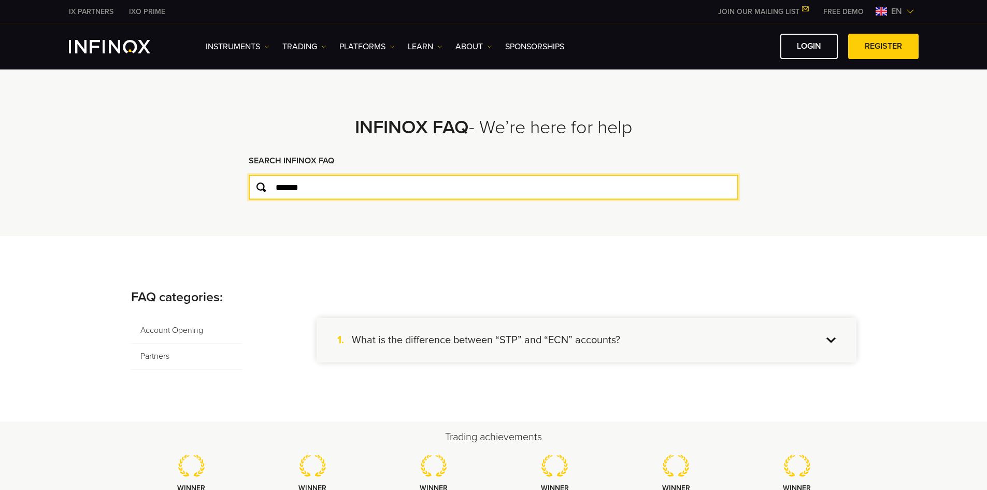
click at [322, 192] on input "*******" at bounding box center [494, 187] width 490 height 25
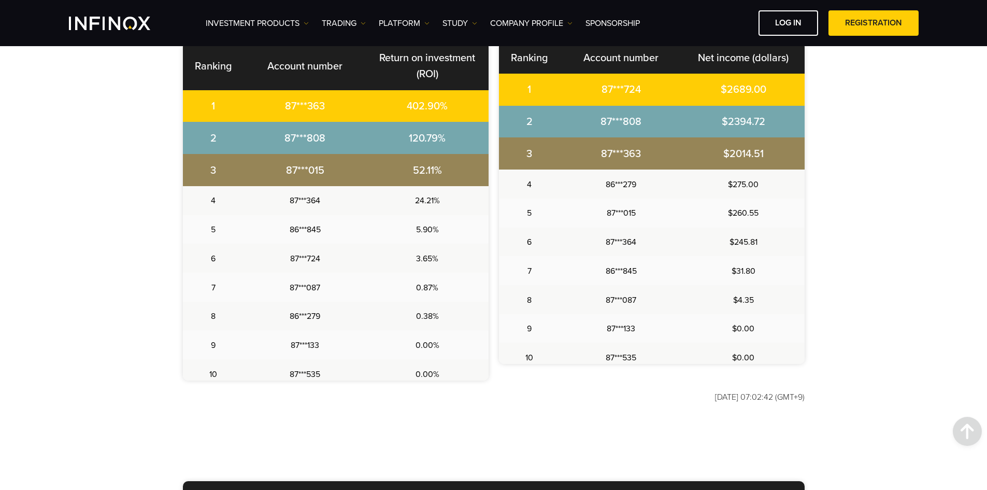
scroll to position [173, 0]
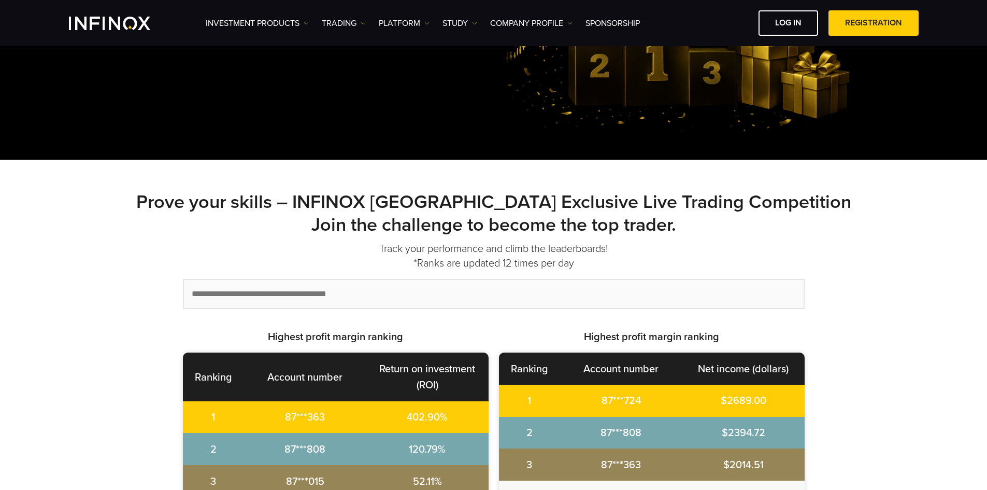
click at [437, 223] on font "Prove your skills – INFINOX [GEOGRAPHIC_DATA] Exclusive Live Trading Competitio…" at bounding box center [493, 213] width 715 height 45
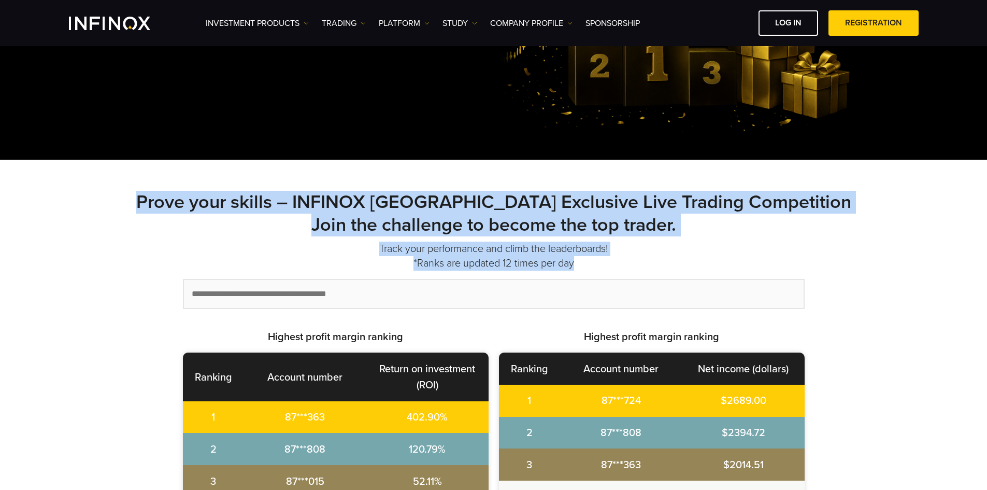
drag, startPoint x: 437, startPoint y: 223, endPoint x: 450, endPoint y: 258, distance: 37.0
click at [450, 258] on div "Prove your skills – INFINOX [GEOGRAPHIC_DATA] Exclusive Live Trading Competitio…" at bounding box center [494, 450] width 746 height 580
click at [450, 258] on font "*Ranks are updated 12 times per day" at bounding box center [493, 263] width 161 height 12
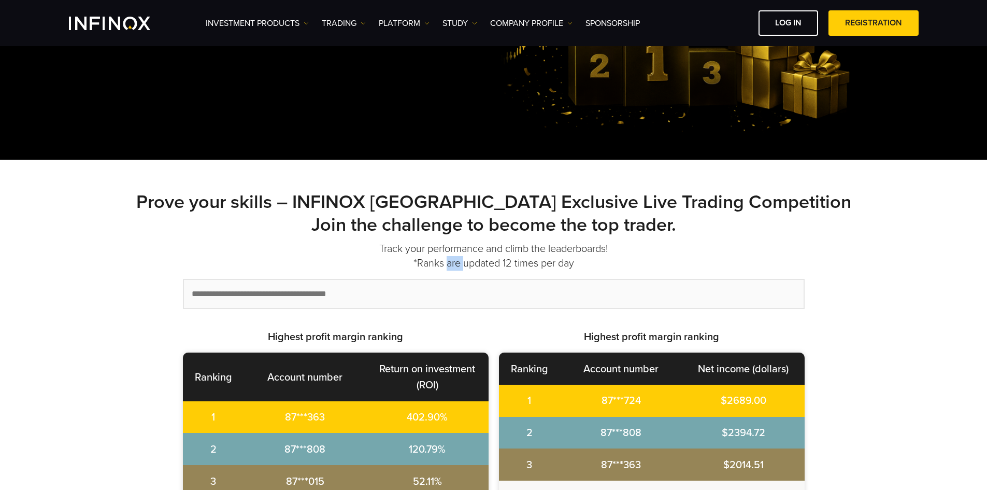
click at [450, 258] on font "*Ranks are updated 12 times per day" at bounding box center [493, 263] width 161 height 12
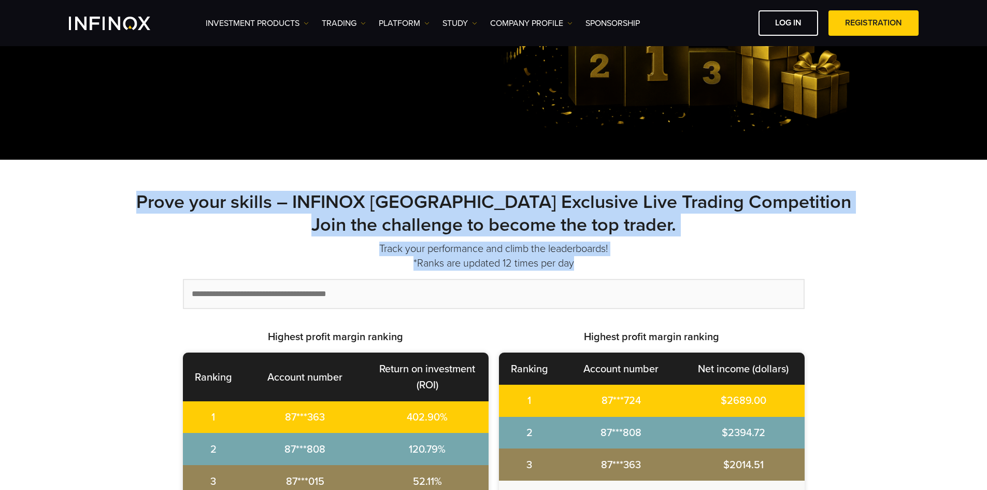
drag, startPoint x: 450, startPoint y: 258, endPoint x: 458, endPoint y: 189, distance: 70.0
click at [458, 189] on div "Prove your skills – INFINOX [GEOGRAPHIC_DATA] Exclusive Live Trading Competitio…" at bounding box center [494, 450] width 746 height 580
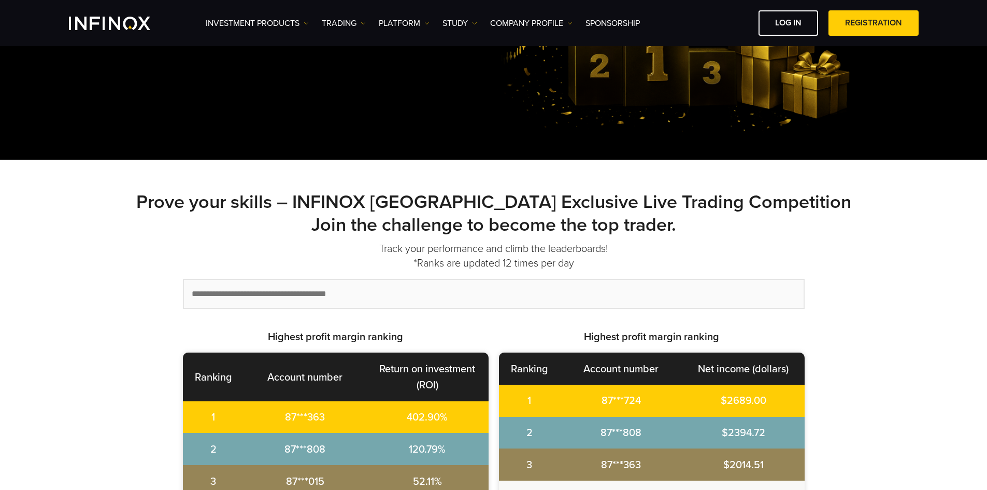
click at [324, 298] on input "text" at bounding box center [494, 294] width 620 height 28
click at [396, 227] on font "Prove your skills – INFINOX [GEOGRAPHIC_DATA] Exclusive Live Trading Competitio…" at bounding box center [493, 213] width 715 height 45
click at [343, 291] on input "text" at bounding box center [494, 294] width 620 height 28
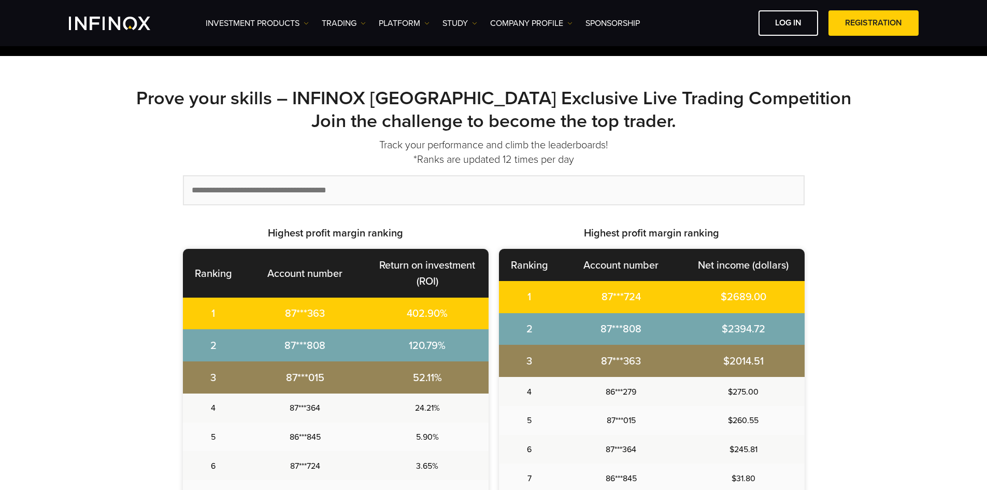
click at [619, 303] on font "87***724" at bounding box center [620, 297] width 39 height 12
click at [371, 190] on input "text" at bounding box center [494, 190] width 620 height 28
paste input "********"
type input "********"
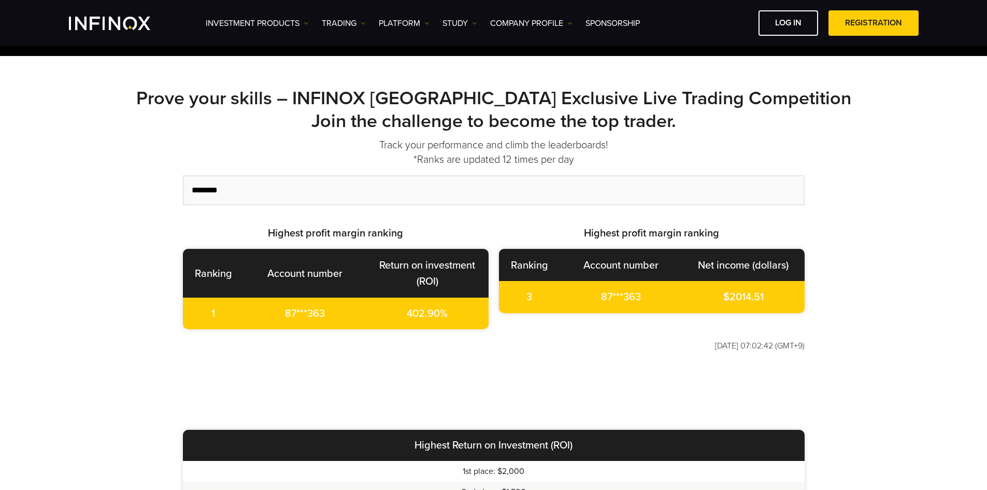
click at [305, 299] on td "87***363" at bounding box center [305, 313] width 122 height 32
click at [304, 299] on td "87***363" at bounding box center [305, 313] width 122 height 32
click at [638, 328] on div "Highest profit margin ranking Ranking Account number Return on investment (ROI)…" at bounding box center [494, 277] width 622 height 103
click at [266, 180] on input "********" at bounding box center [494, 190] width 620 height 28
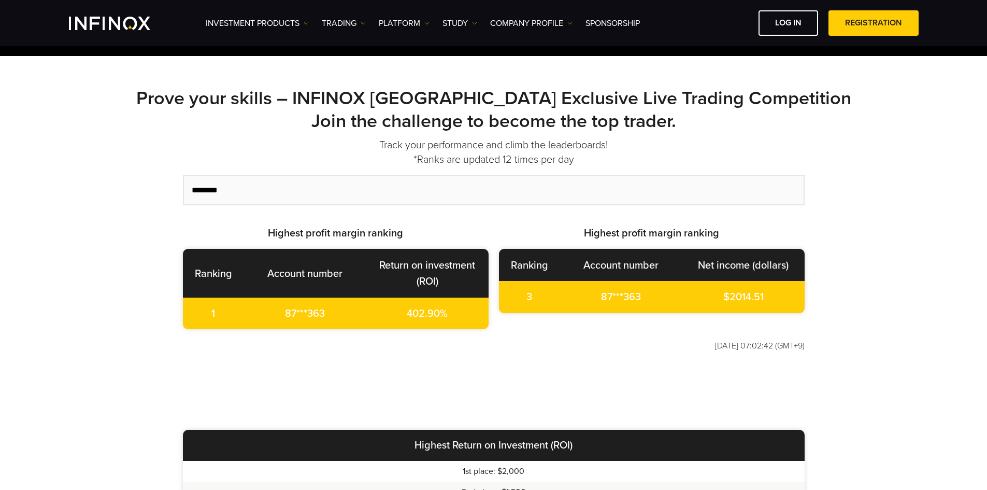
click at [266, 180] on input "********" at bounding box center [494, 190] width 620 height 28
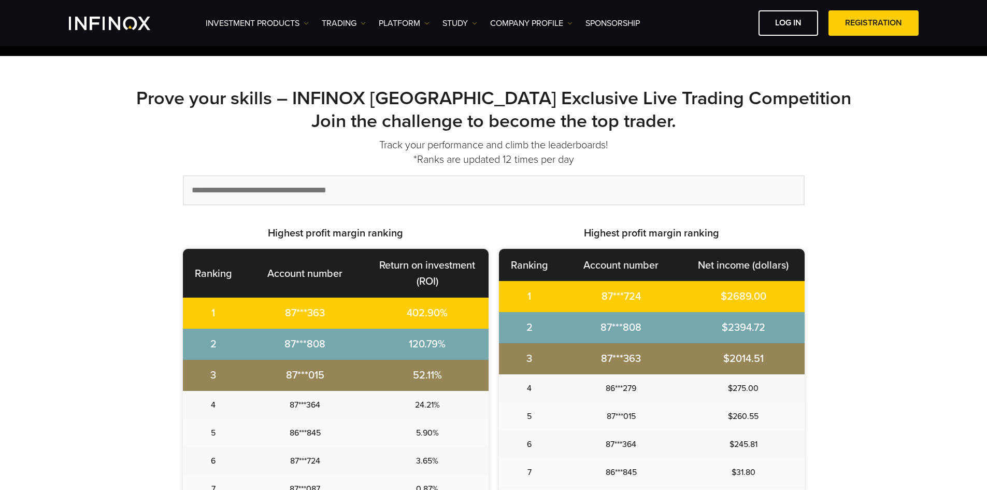
click at [143, 248] on div "Prove your skills – INFINOX [GEOGRAPHIC_DATA] Exclusive Live Trading Competitio…" at bounding box center [494, 346] width 746 height 580
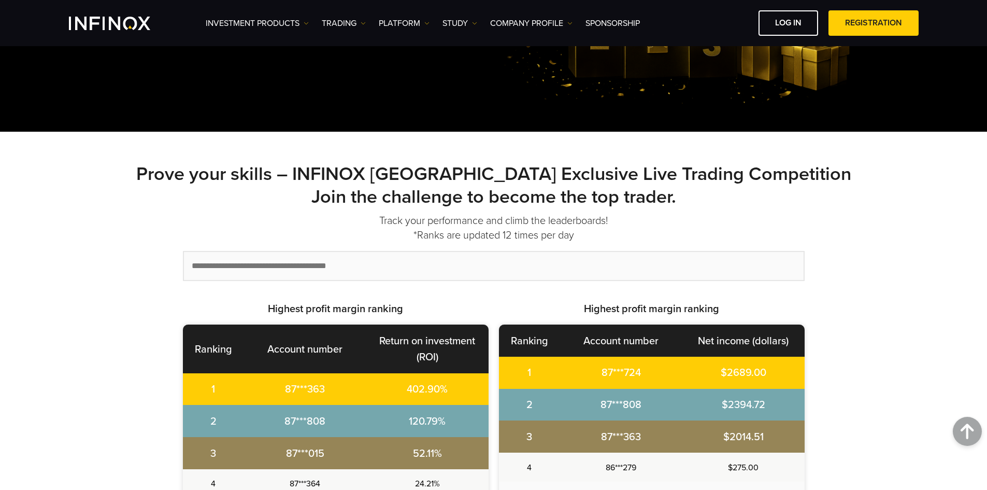
scroll to position [0, 0]
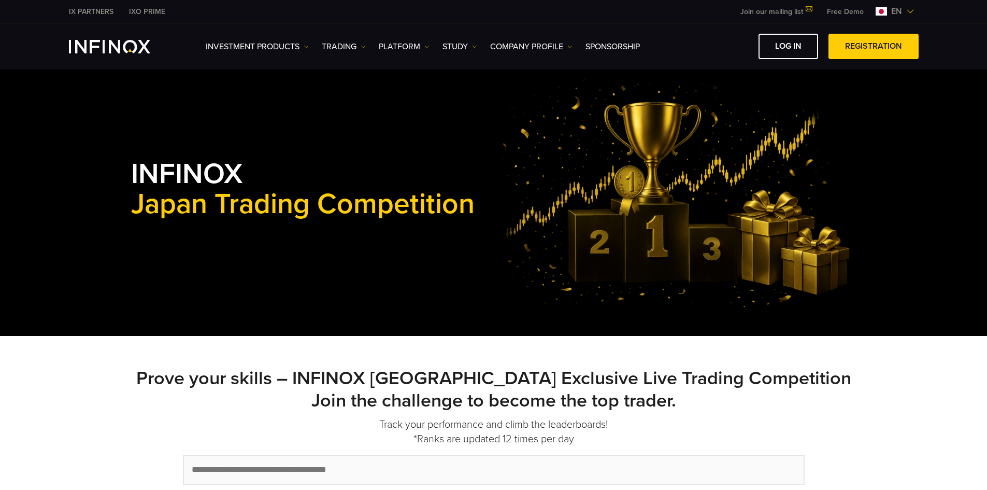
click at [320, 212] on font "Japan Trading Competition" at bounding box center [302, 204] width 343 height 34
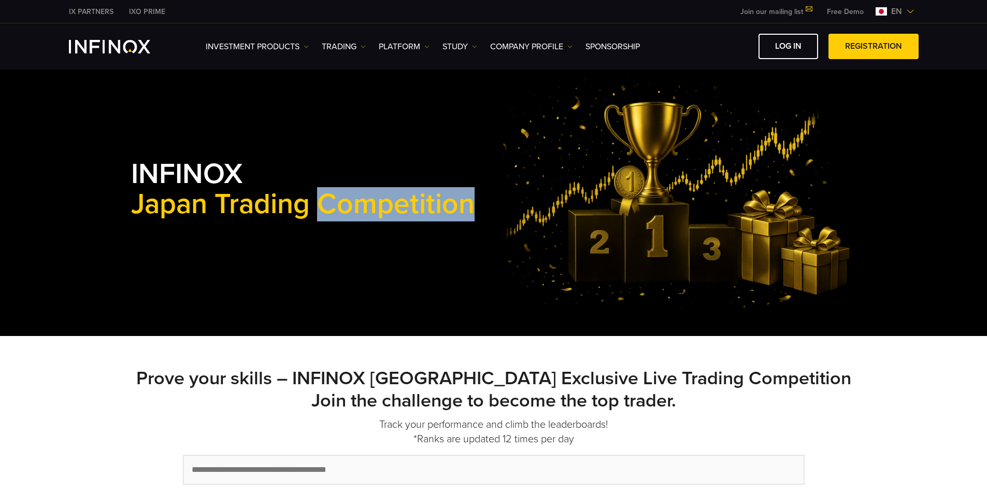
click at [320, 212] on font "Japan Trading Competition" at bounding box center [302, 204] width 343 height 34
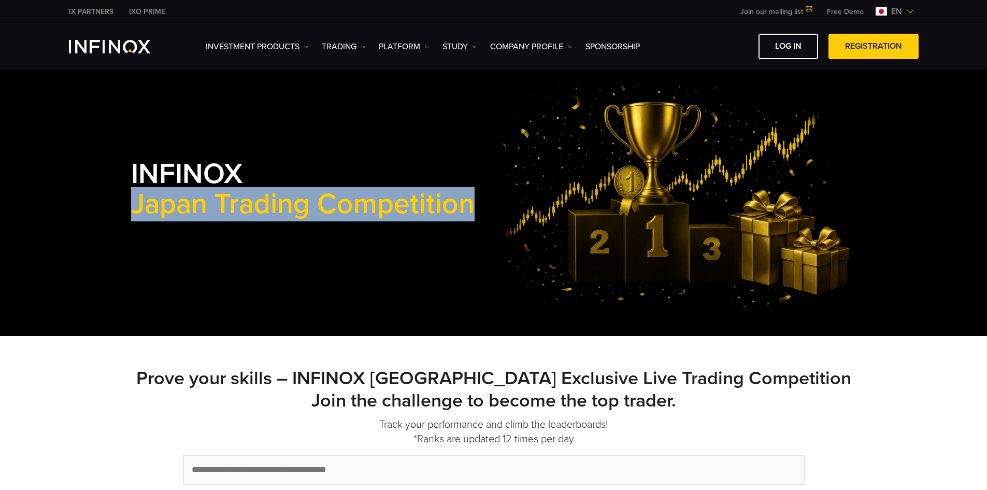
click at [320, 212] on font "Japan Trading Competition" at bounding box center [302, 204] width 343 height 34
copy div "Japan Trading Competition"
click at [566, 45] on link "Company Profile" at bounding box center [531, 46] width 82 height 12
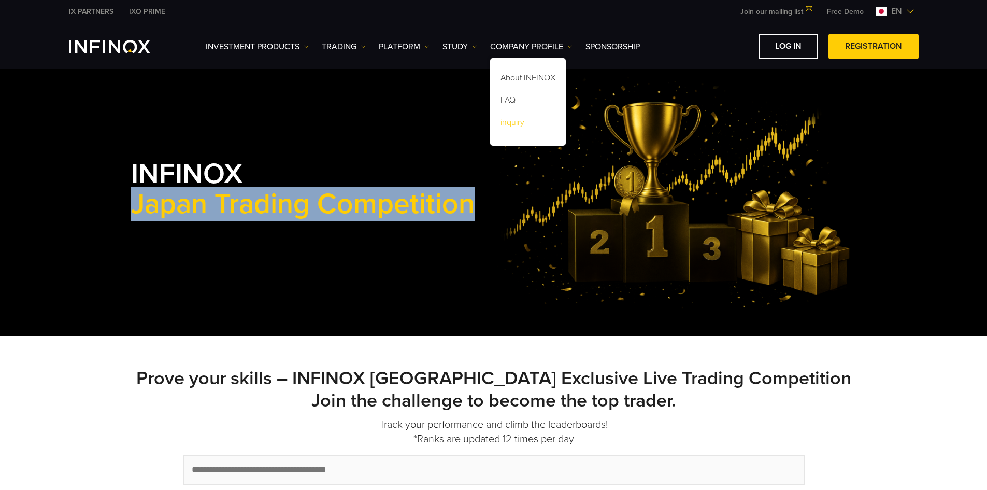
click at [516, 122] on font "inquiry" at bounding box center [512, 122] width 24 height 10
